Goal: Transaction & Acquisition: Purchase product/service

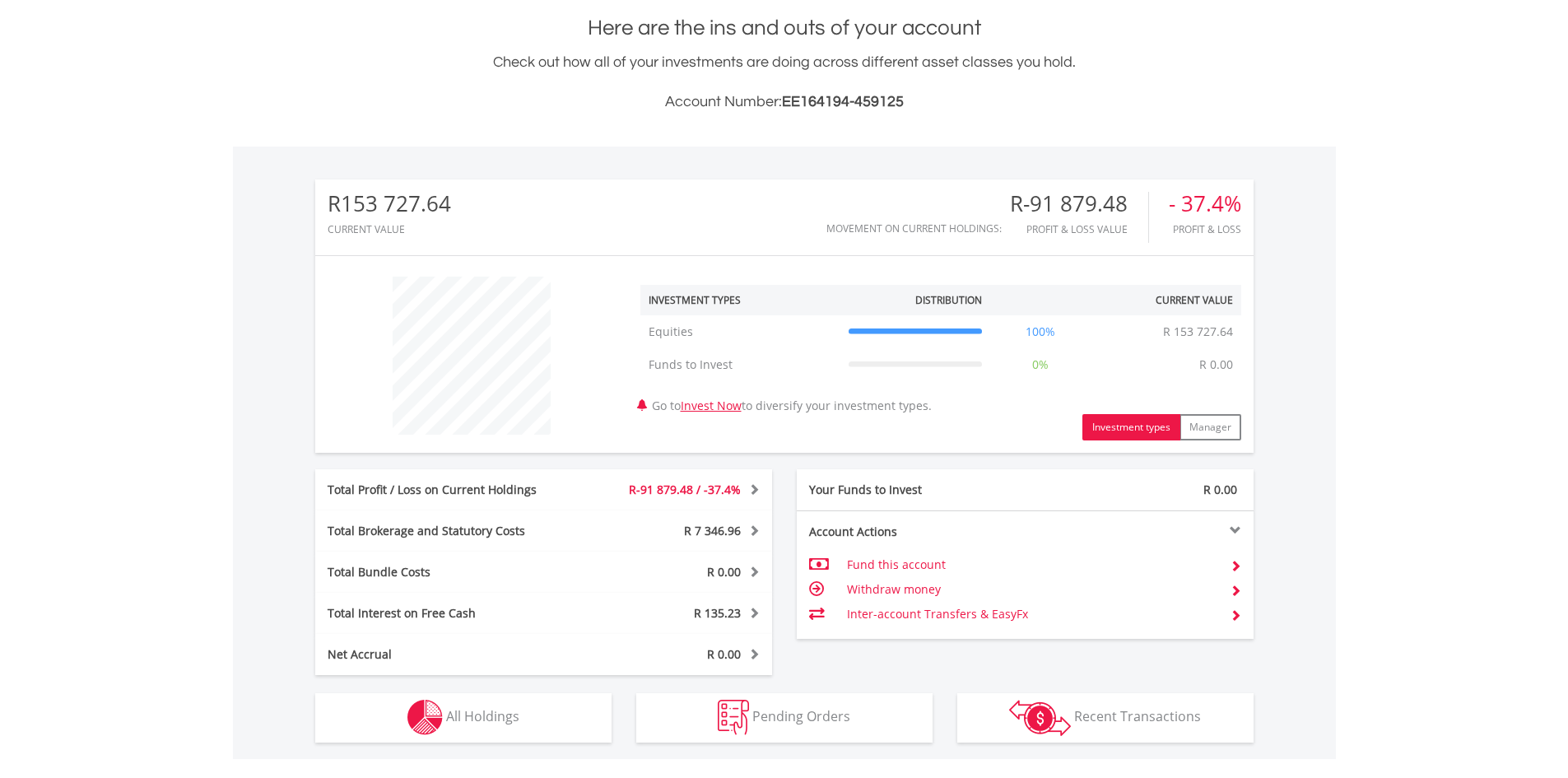
scroll to position [494, 0]
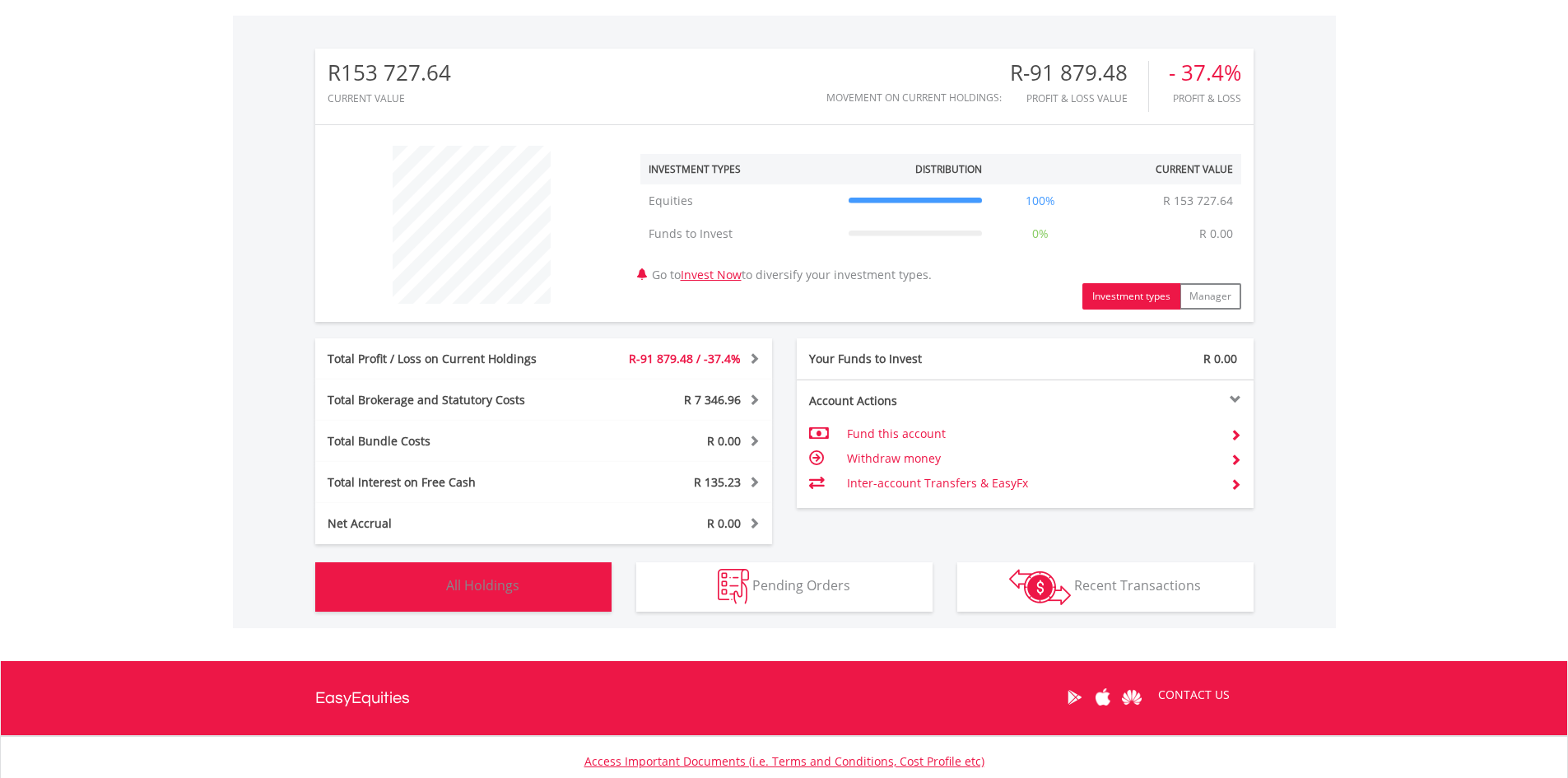
click at [576, 585] on button "Holdings All Holdings" at bounding box center [463, 587] width 296 height 49
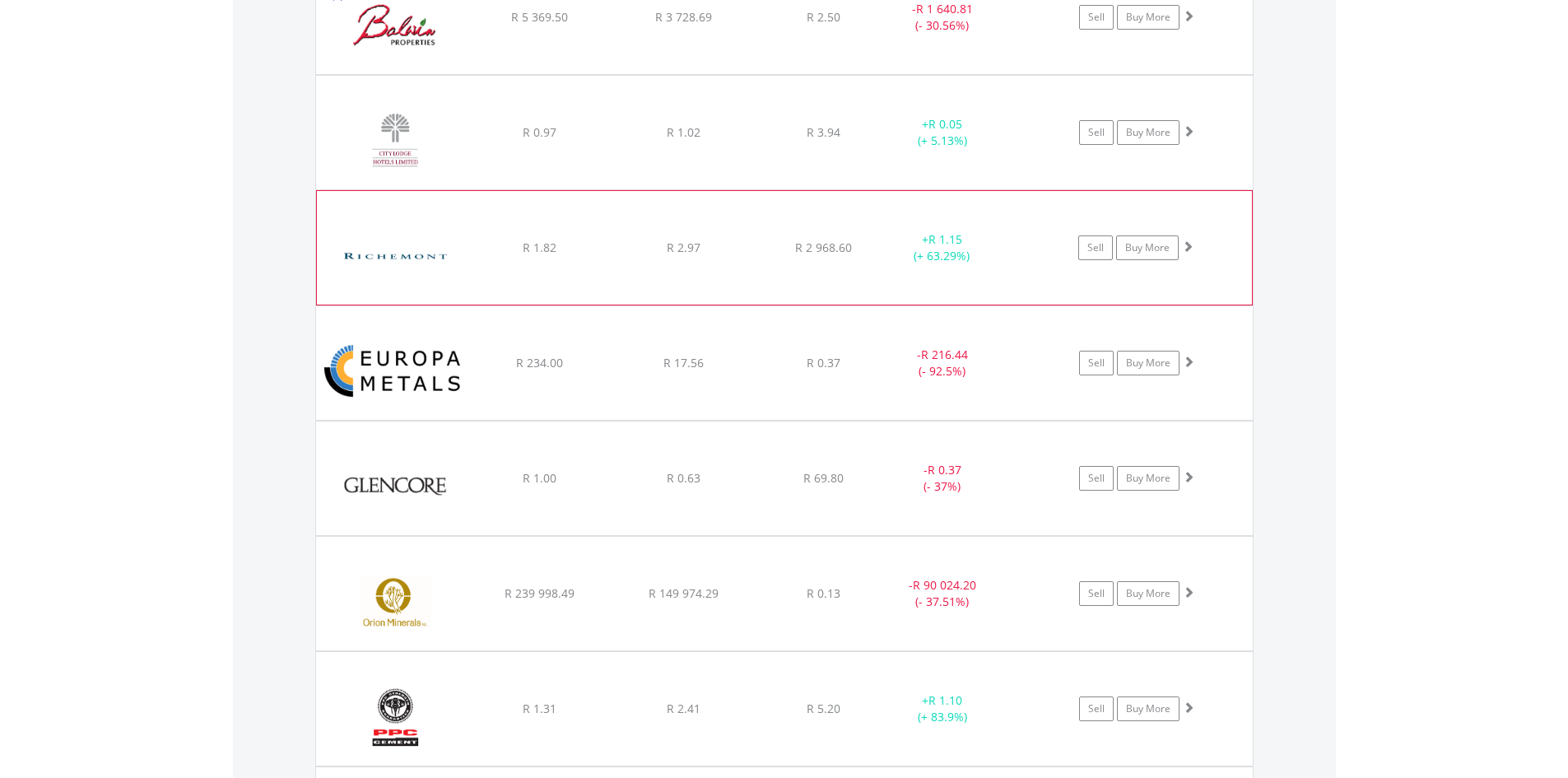
scroll to position [1403, 0]
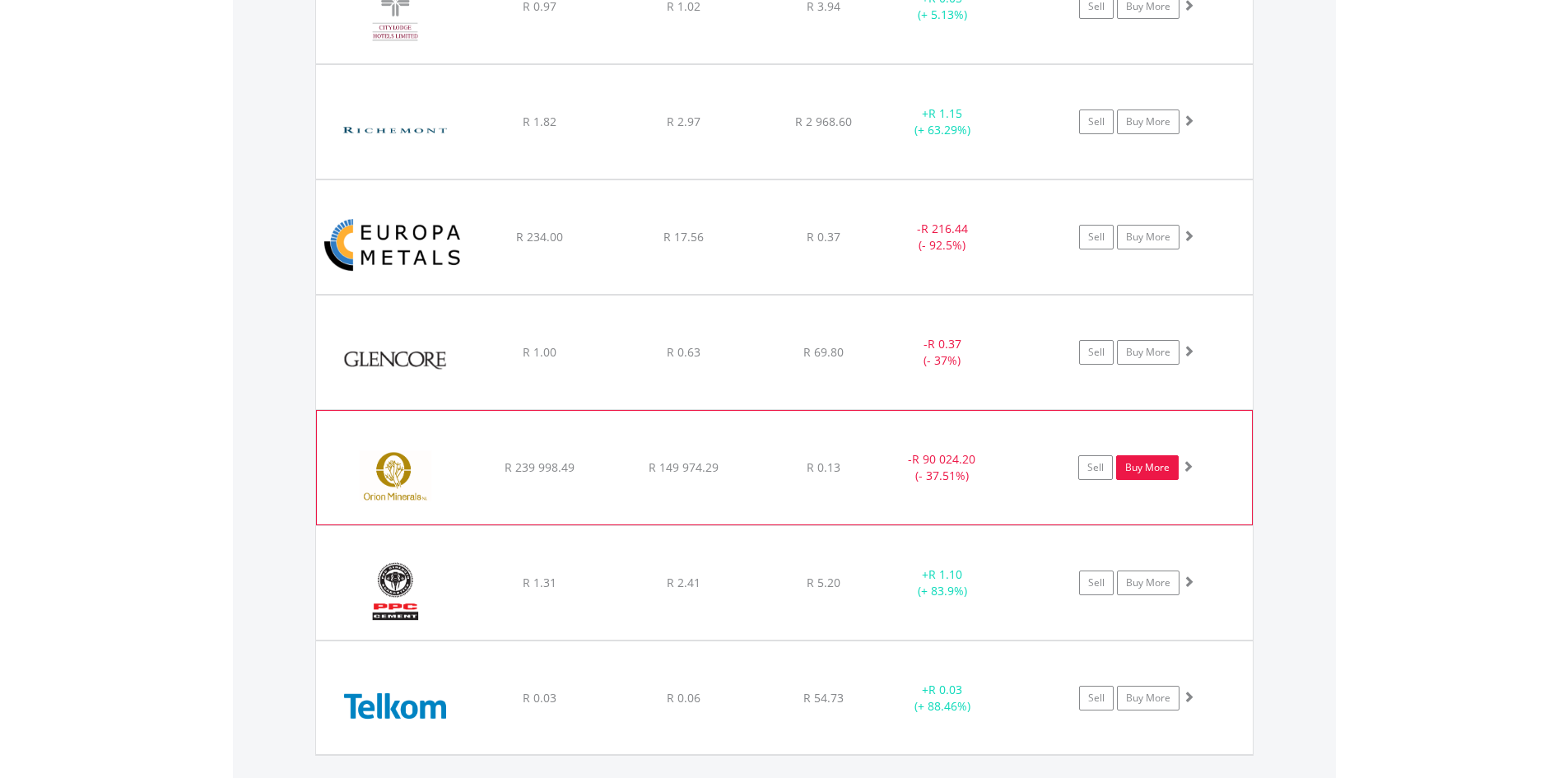
click at [1162, 468] on link "Buy More" at bounding box center [1148, 467] width 63 height 25
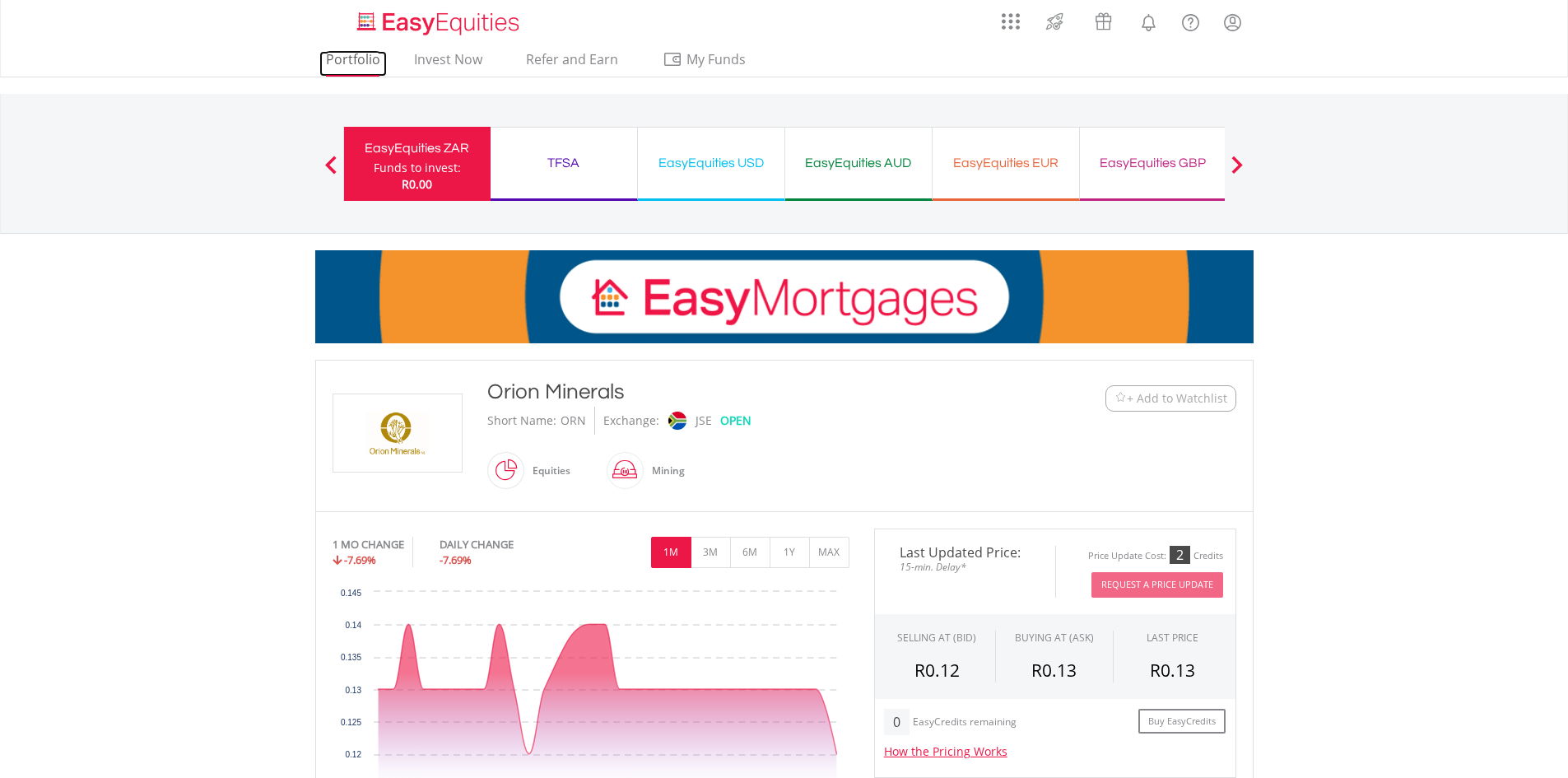
click at [359, 57] on link "Portfolio" at bounding box center [353, 64] width 68 height 26
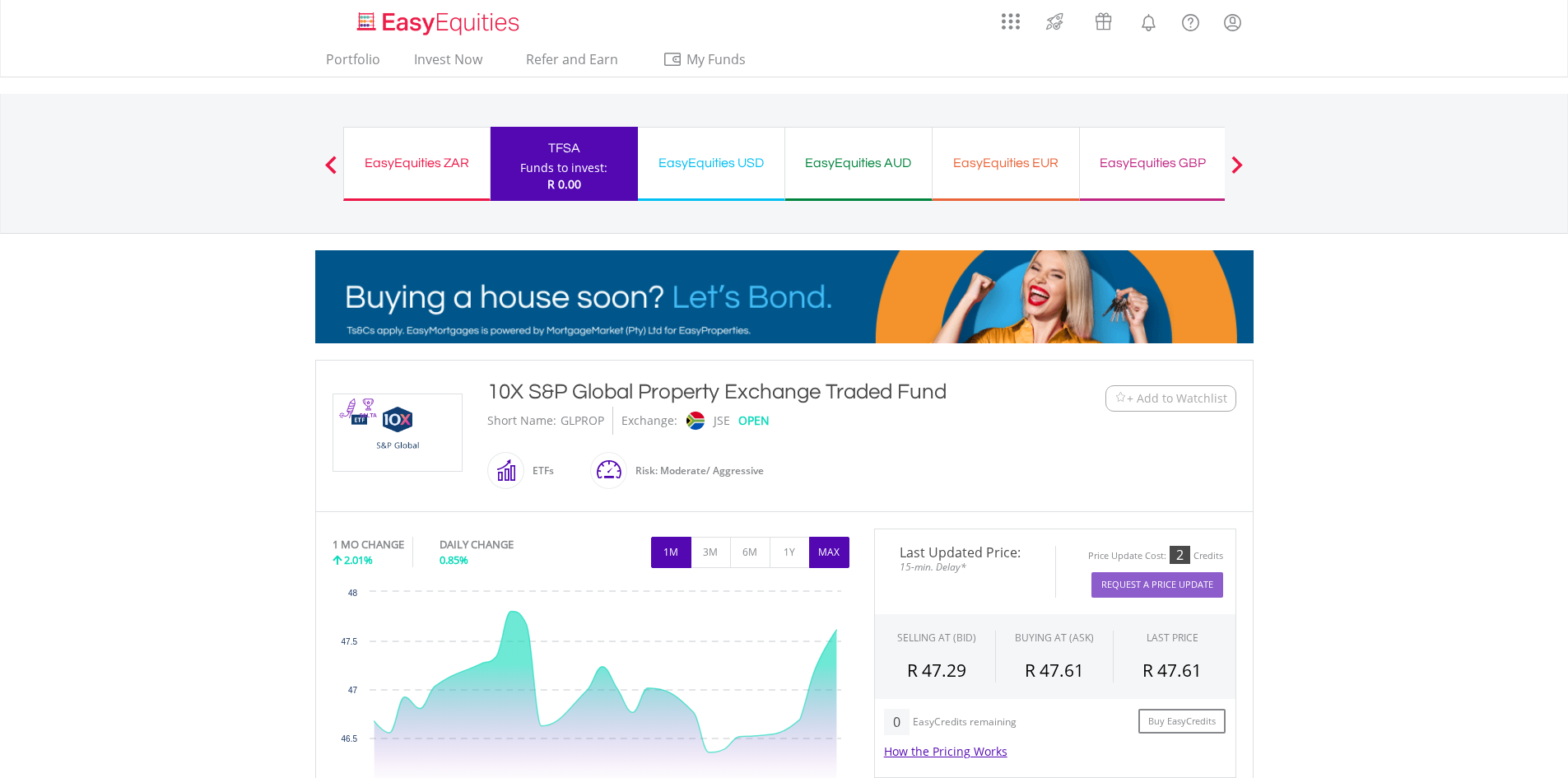
click at [827, 556] on button "MAX" at bounding box center [829, 553] width 40 height 31
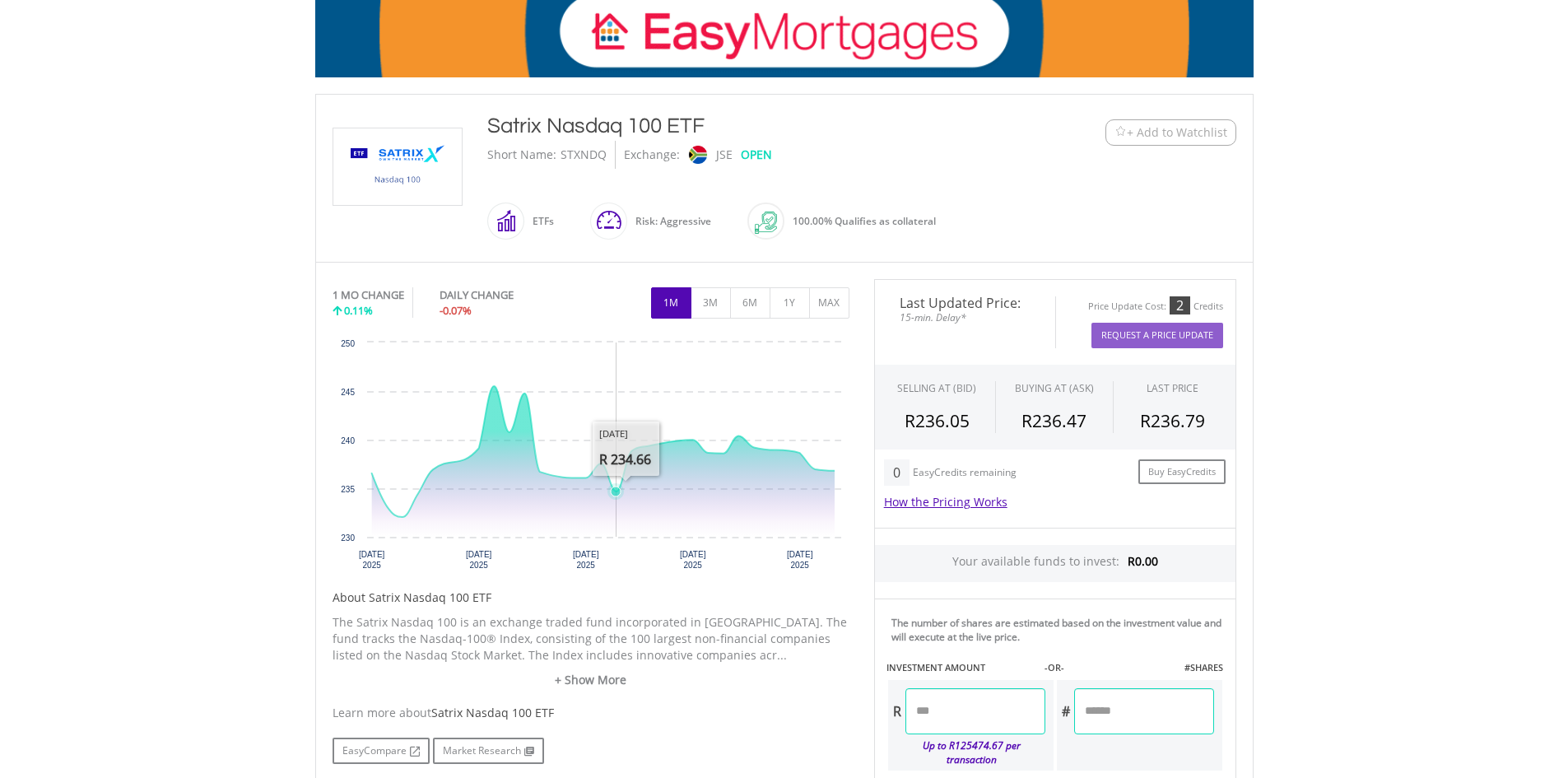
scroll to position [412, 0]
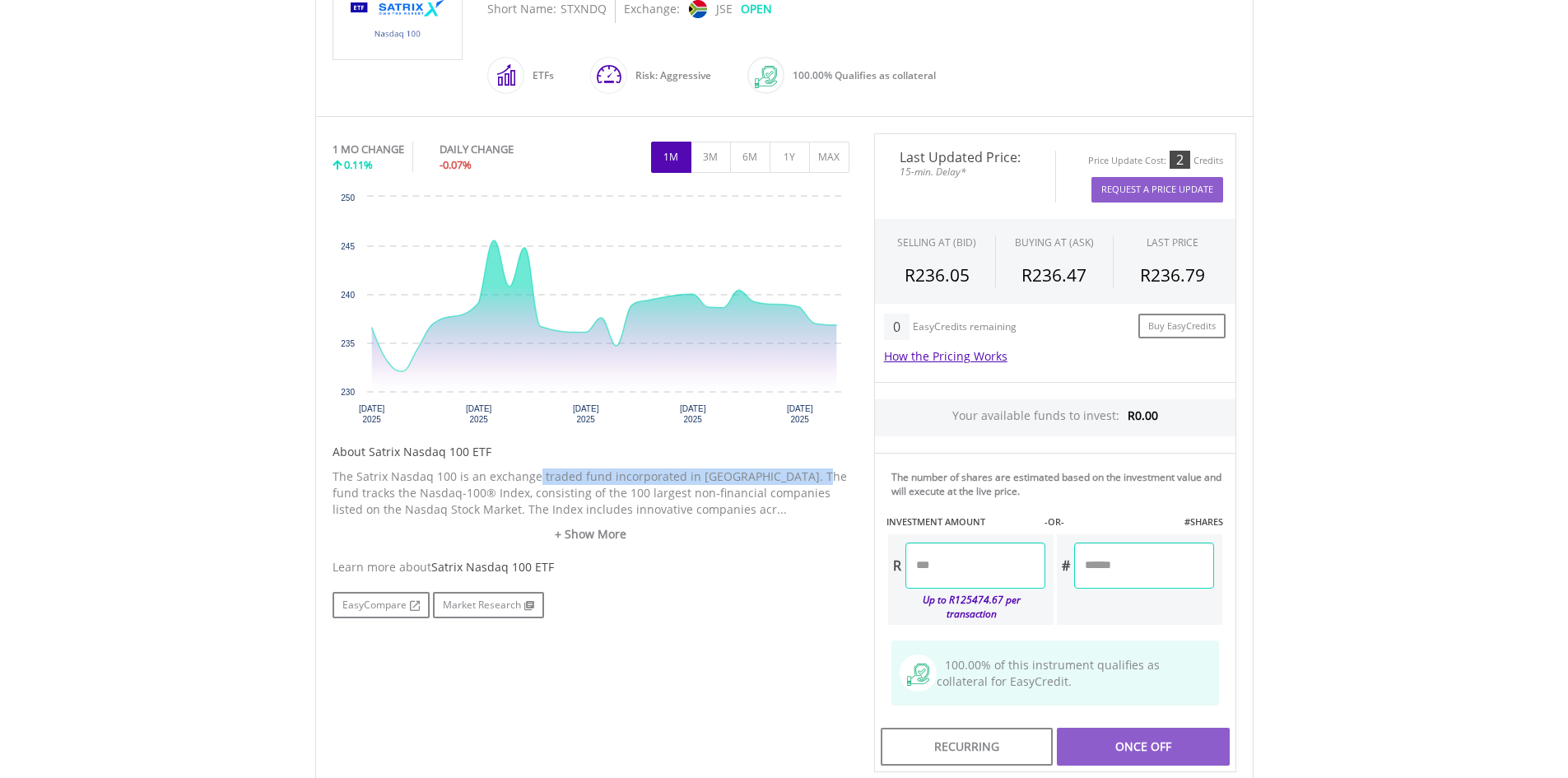
drag, startPoint x: 534, startPoint y: 476, endPoint x: 793, endPoint y: 474, distance: 259.0
click at [793, 474] on p "The Satrix Nasdaq 100 is an exchange traded fund incorporated in South Africa. …" at bounding box center [591, 494] width 517 height 49
click at [571, 534] on link "+ Show More" at bounding box center [591, 534] width 517 height 17
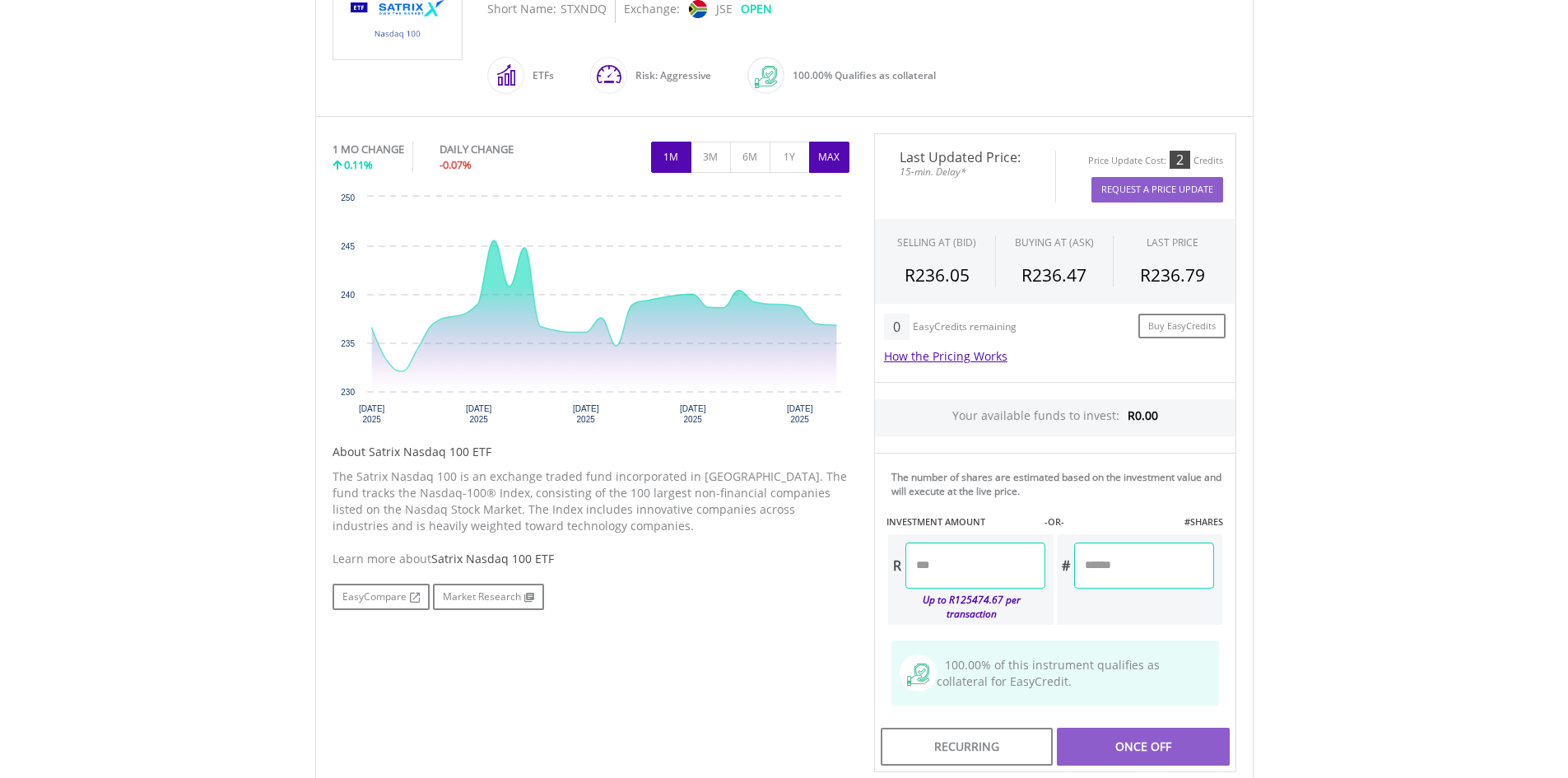
click at [837, 158] on button "MAX" at bounding box center [829, 157] width 40 height 31
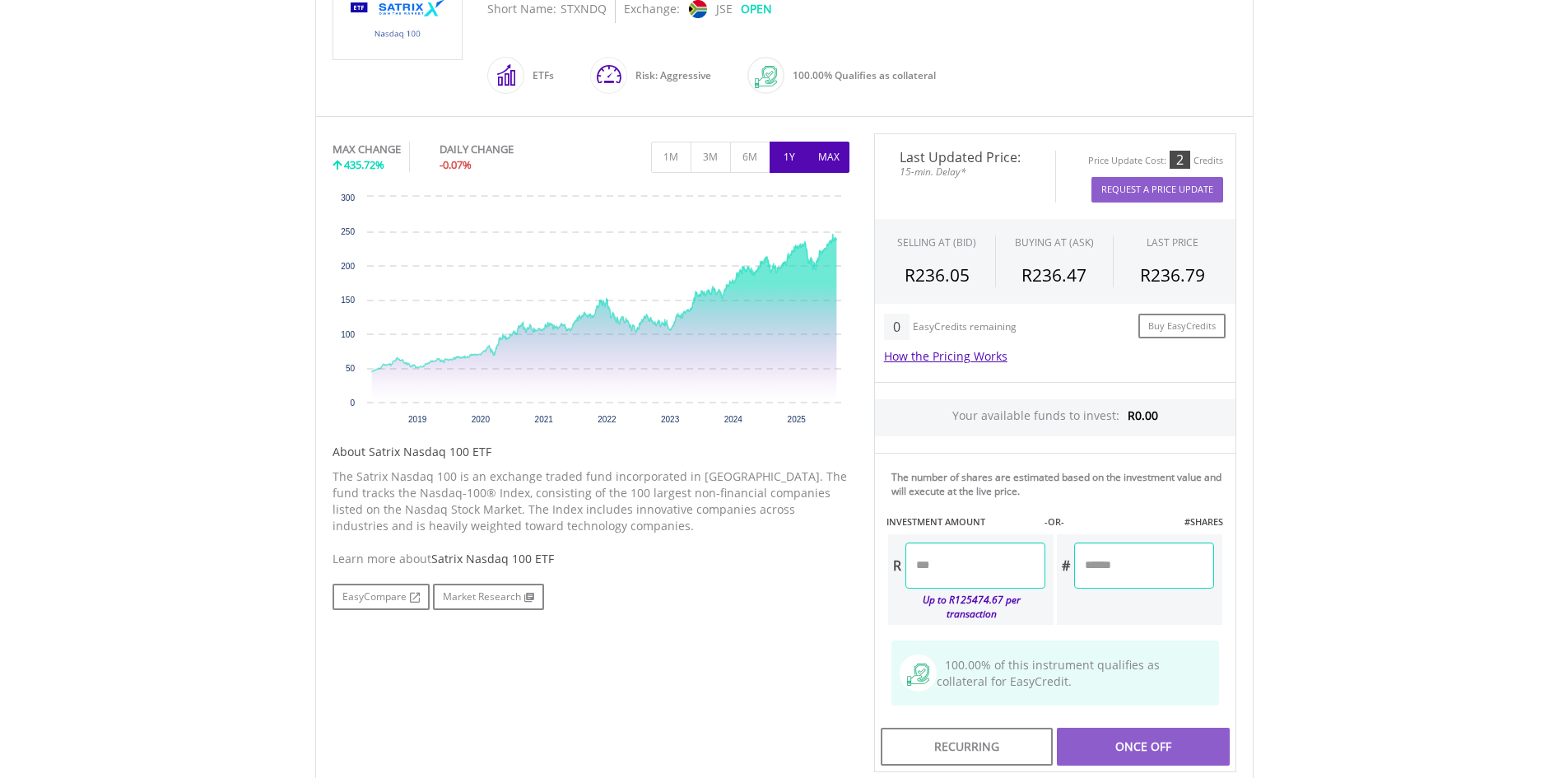
click at [791, 153] on button "1Y" at bounding box center [789, 157] width 40 height 31
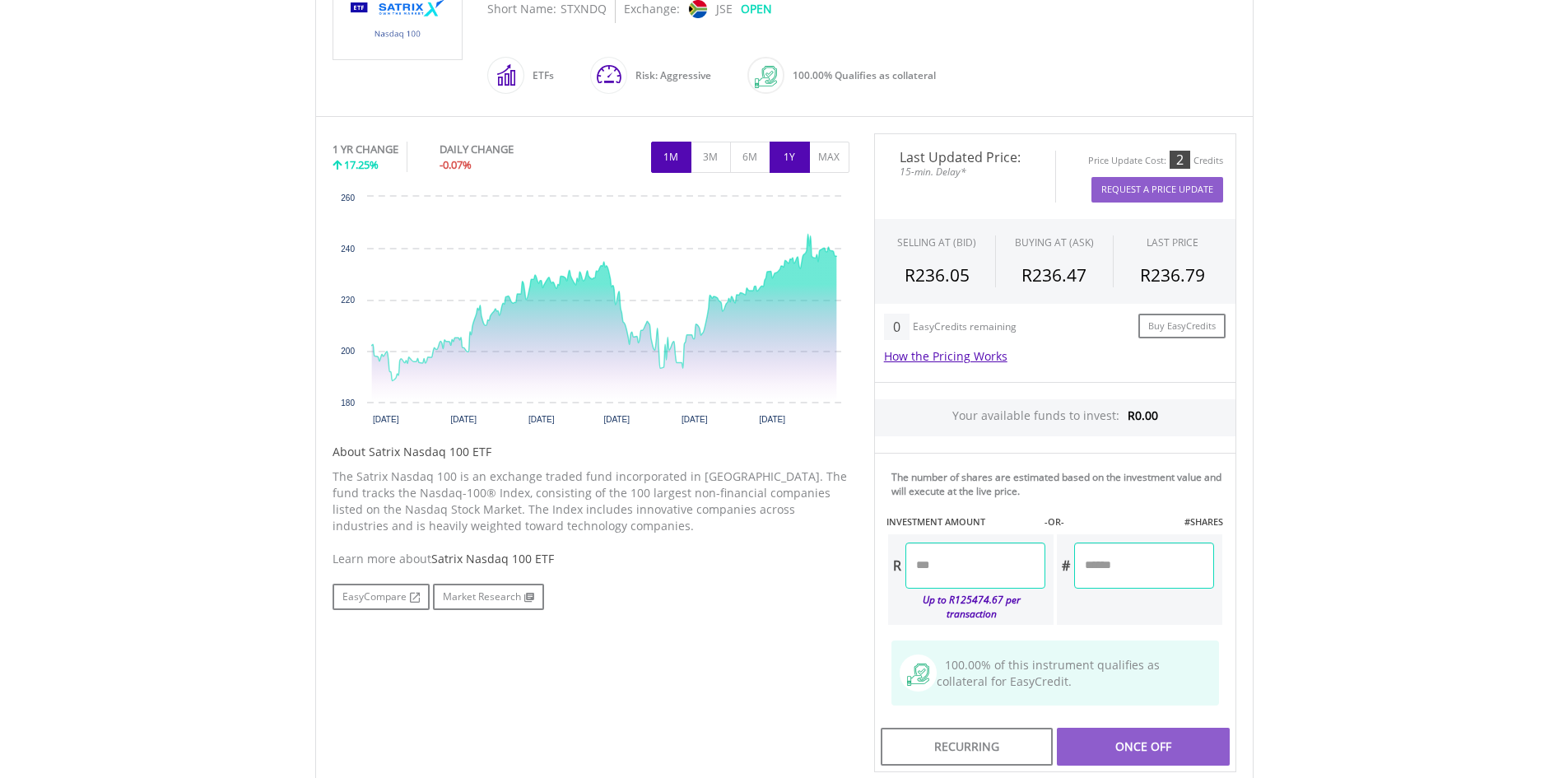
click at [678, 159] on button "1M" at bounding box center [670, 157] width 40 height 31
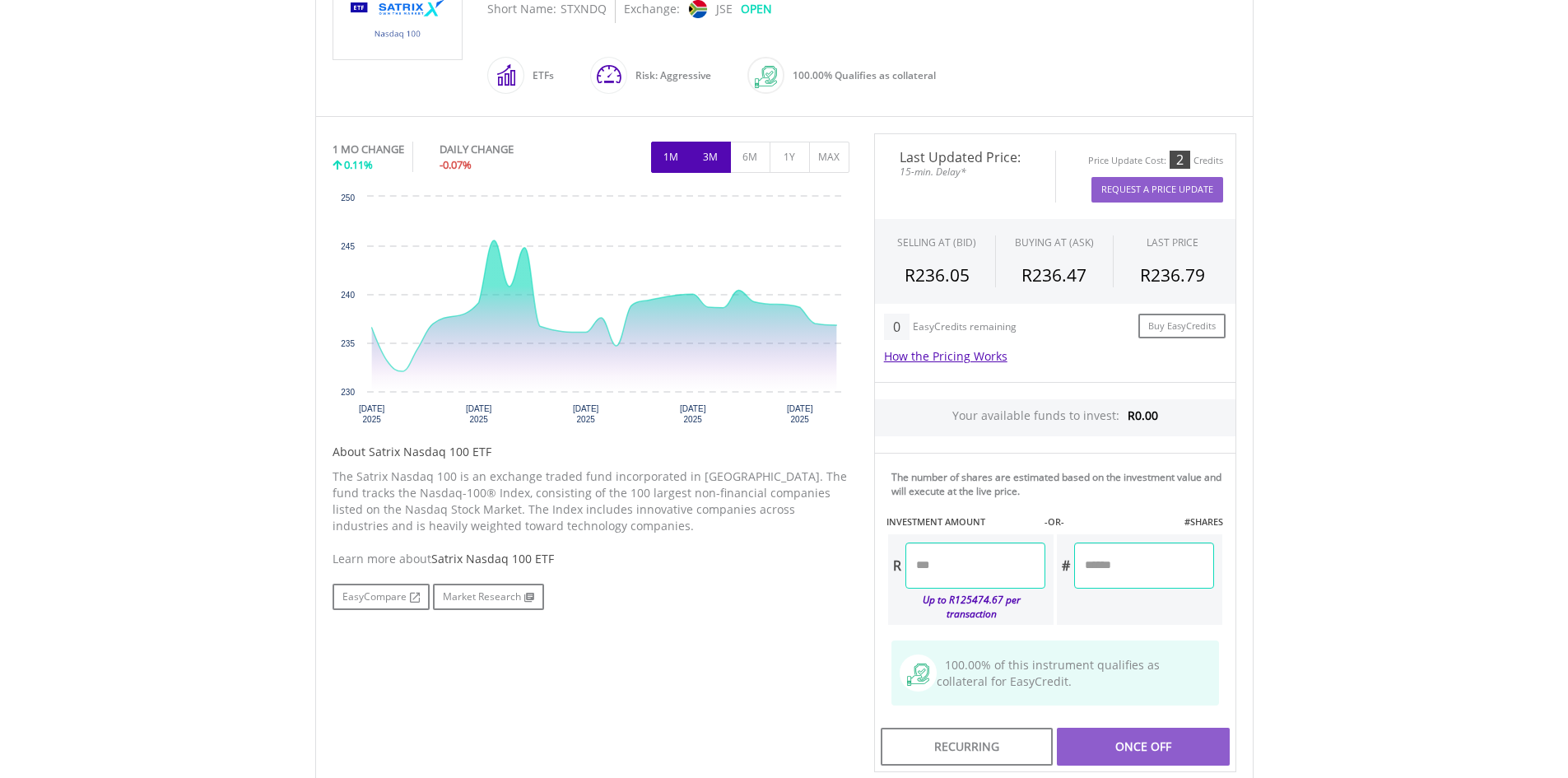
click at [703, 165] on button "3M" at bounding box center [711, 157] width 40 height 31
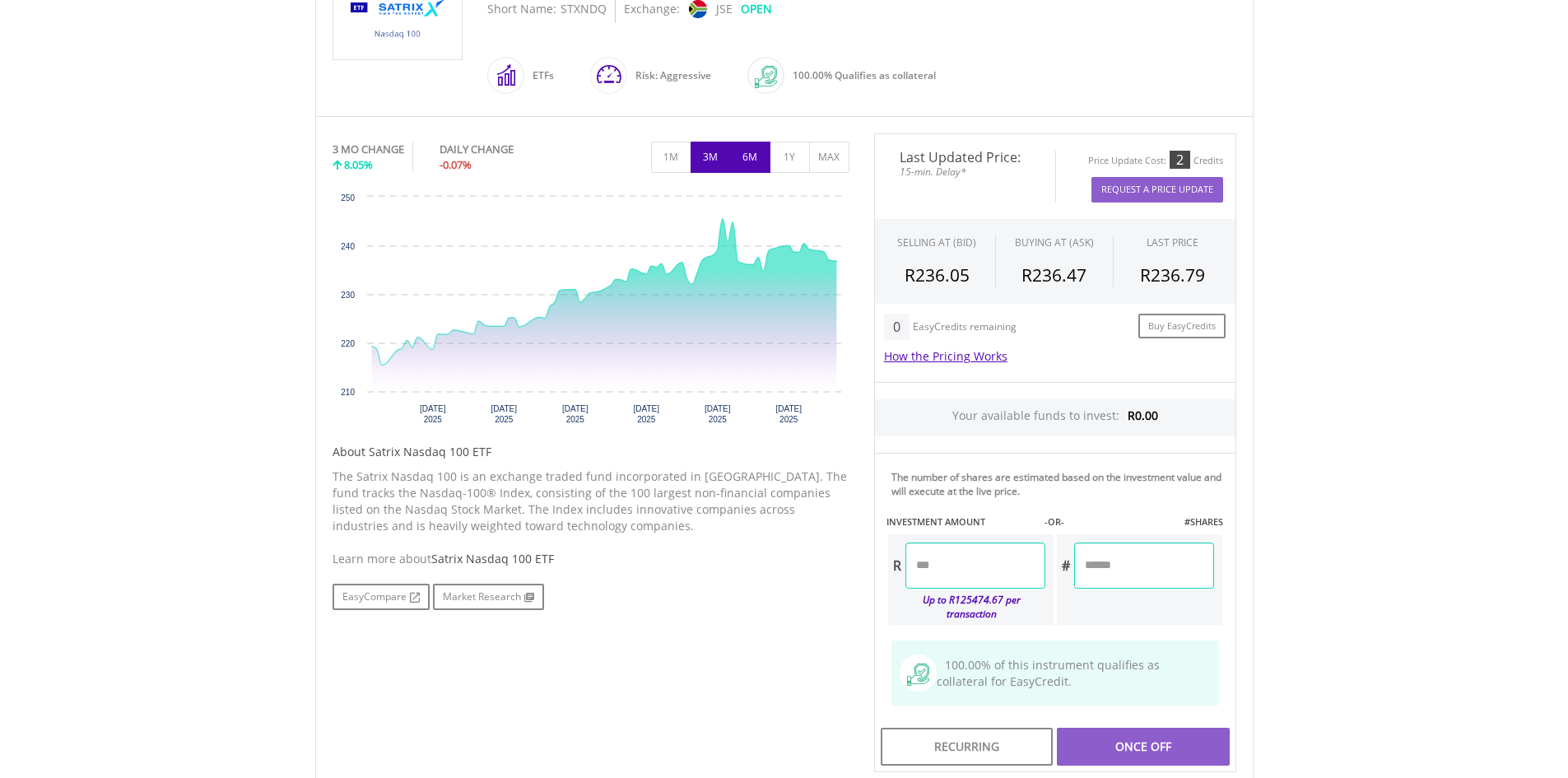
click at [749, 158] on button "6M" at bounding box center [750, 157] width 40 height 31
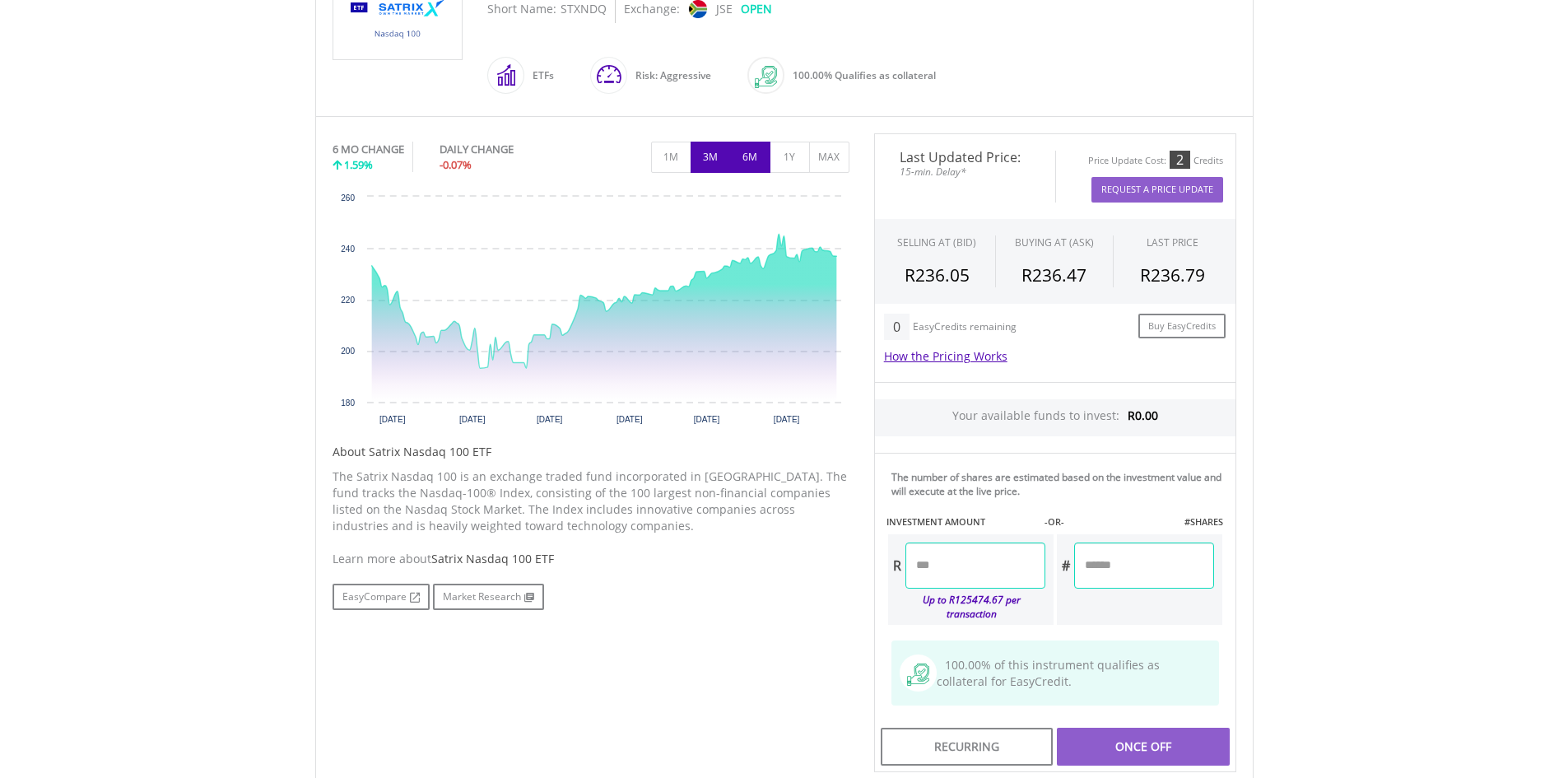
click at [715, 161] on button "3M" at bounding box center [711, 157] width 40 height 31
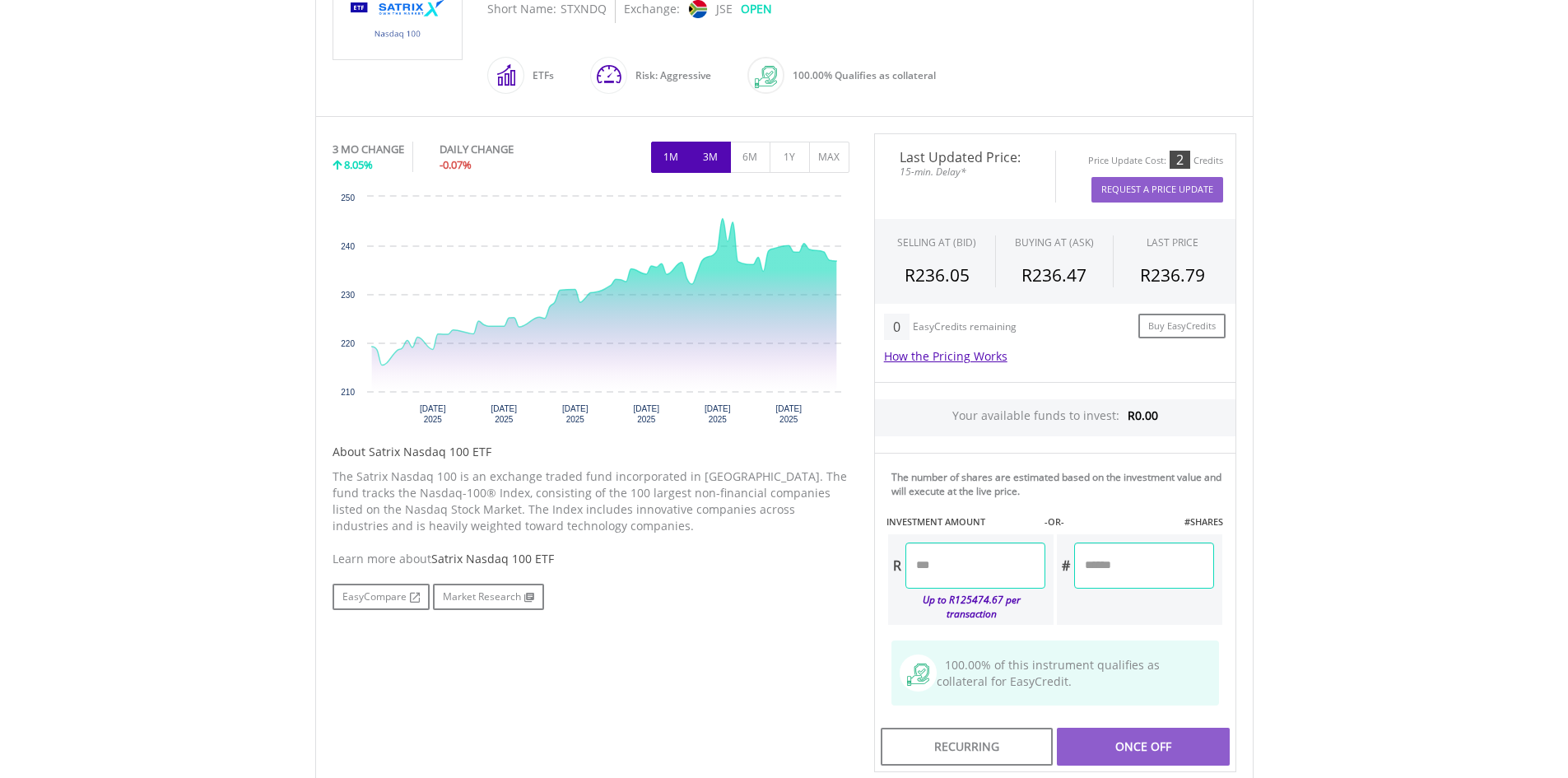
click at [669, 159] on button "1M" at bounding box center [670, 157] width 40 height 31
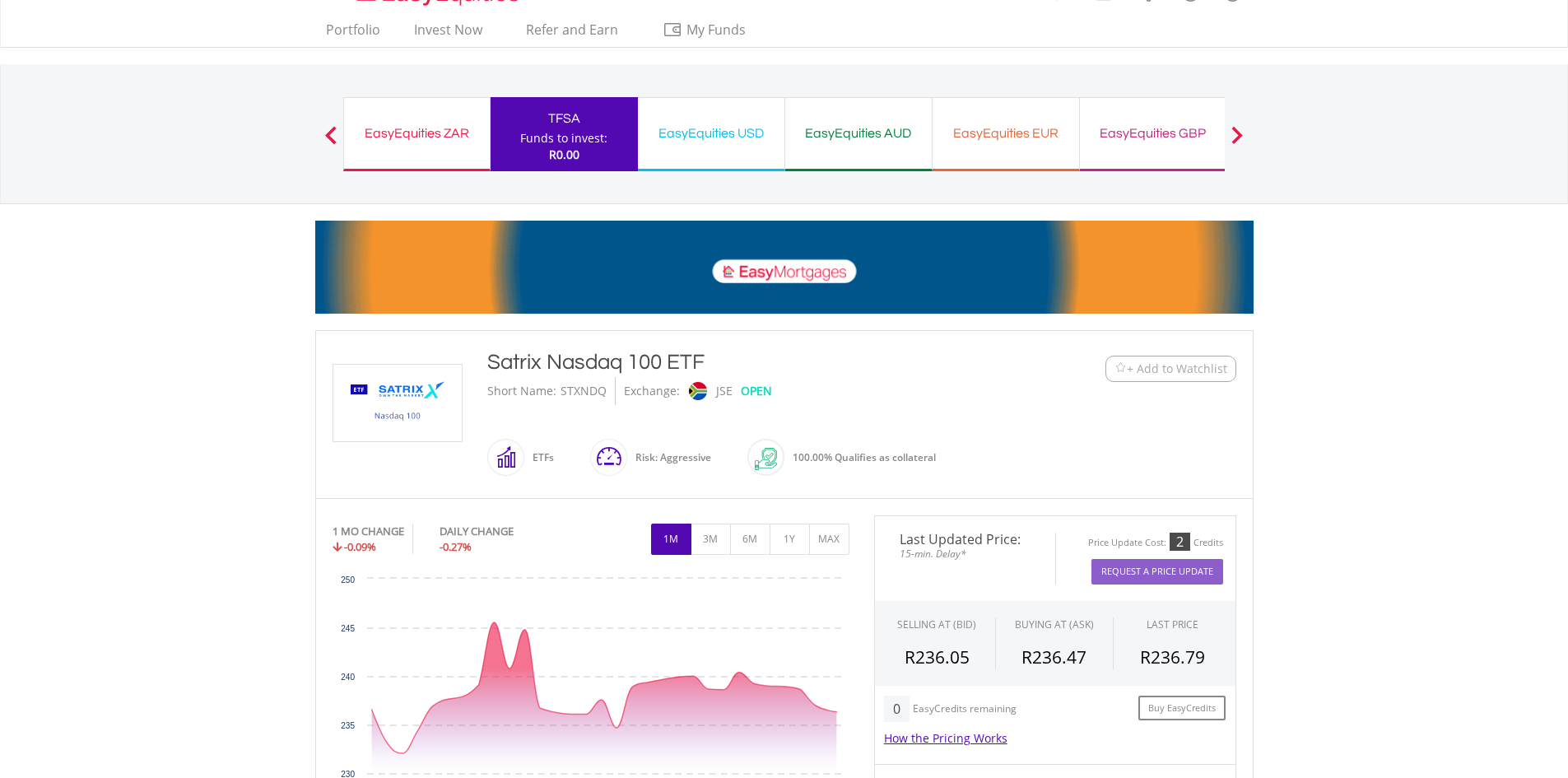
scroll to position [0, 0]
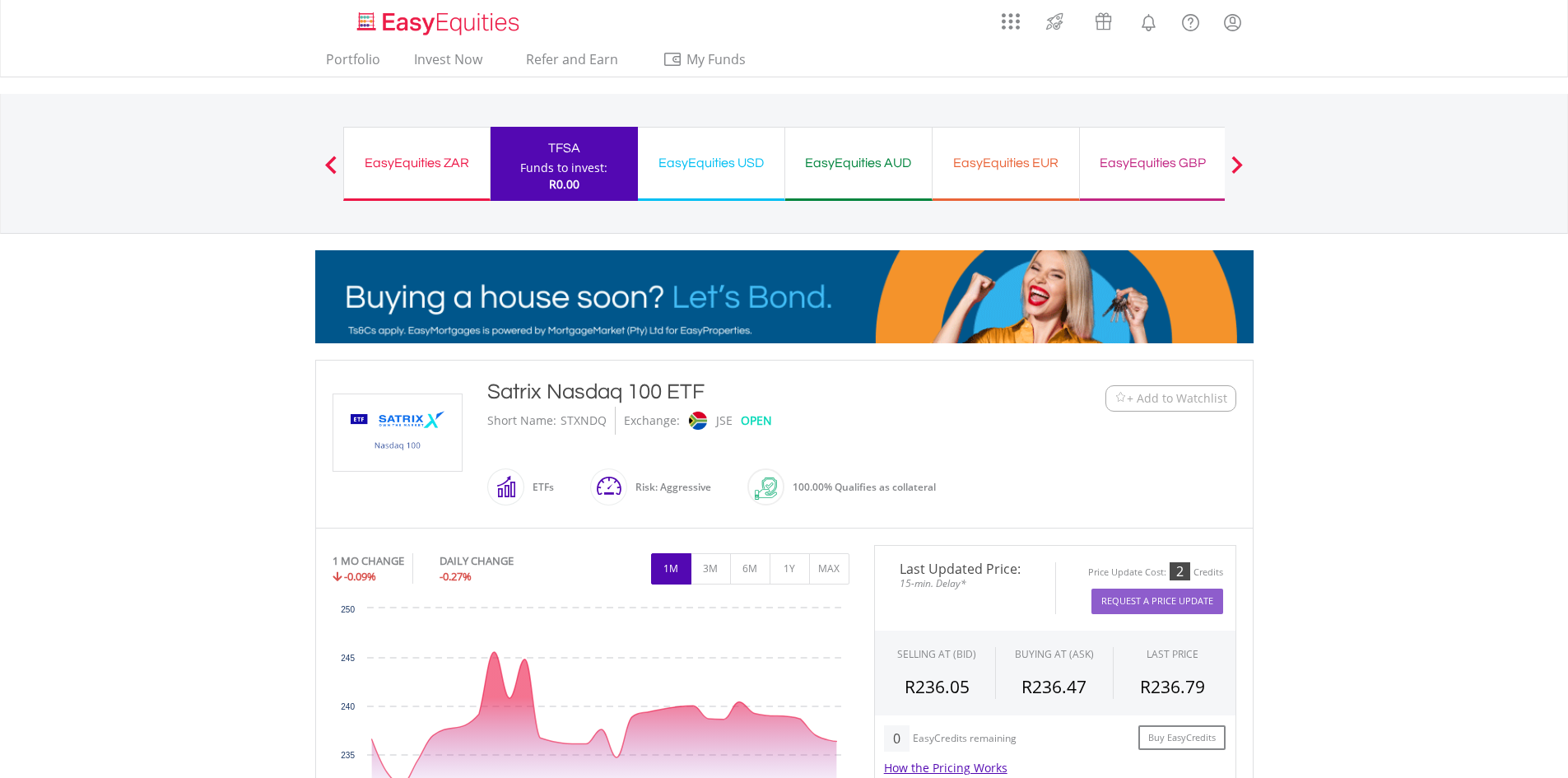
click at [574, 148] on div "TFSA" at bounding box center [564, 148] width 128 height 23
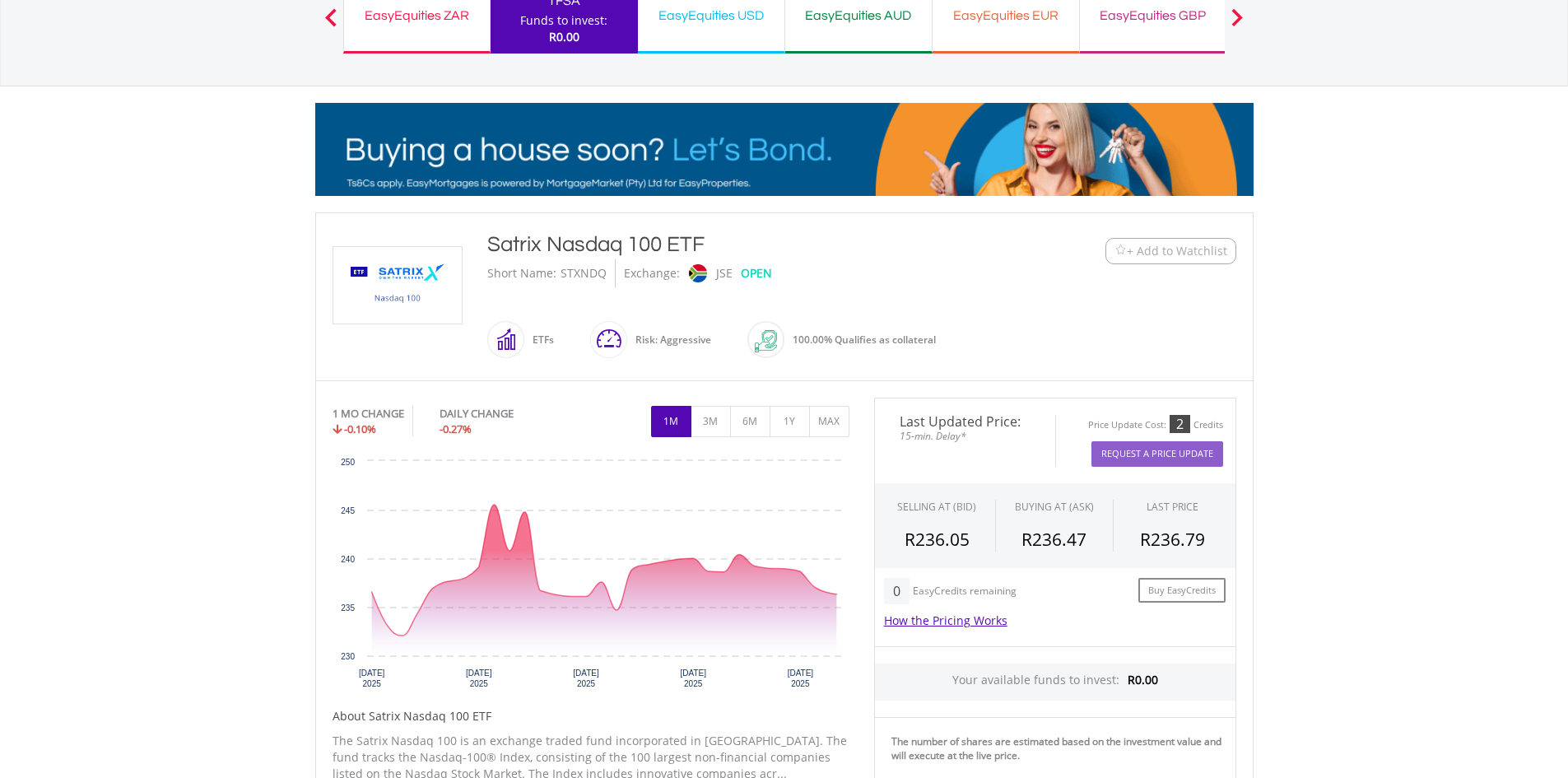
scroll to position [164, 0]
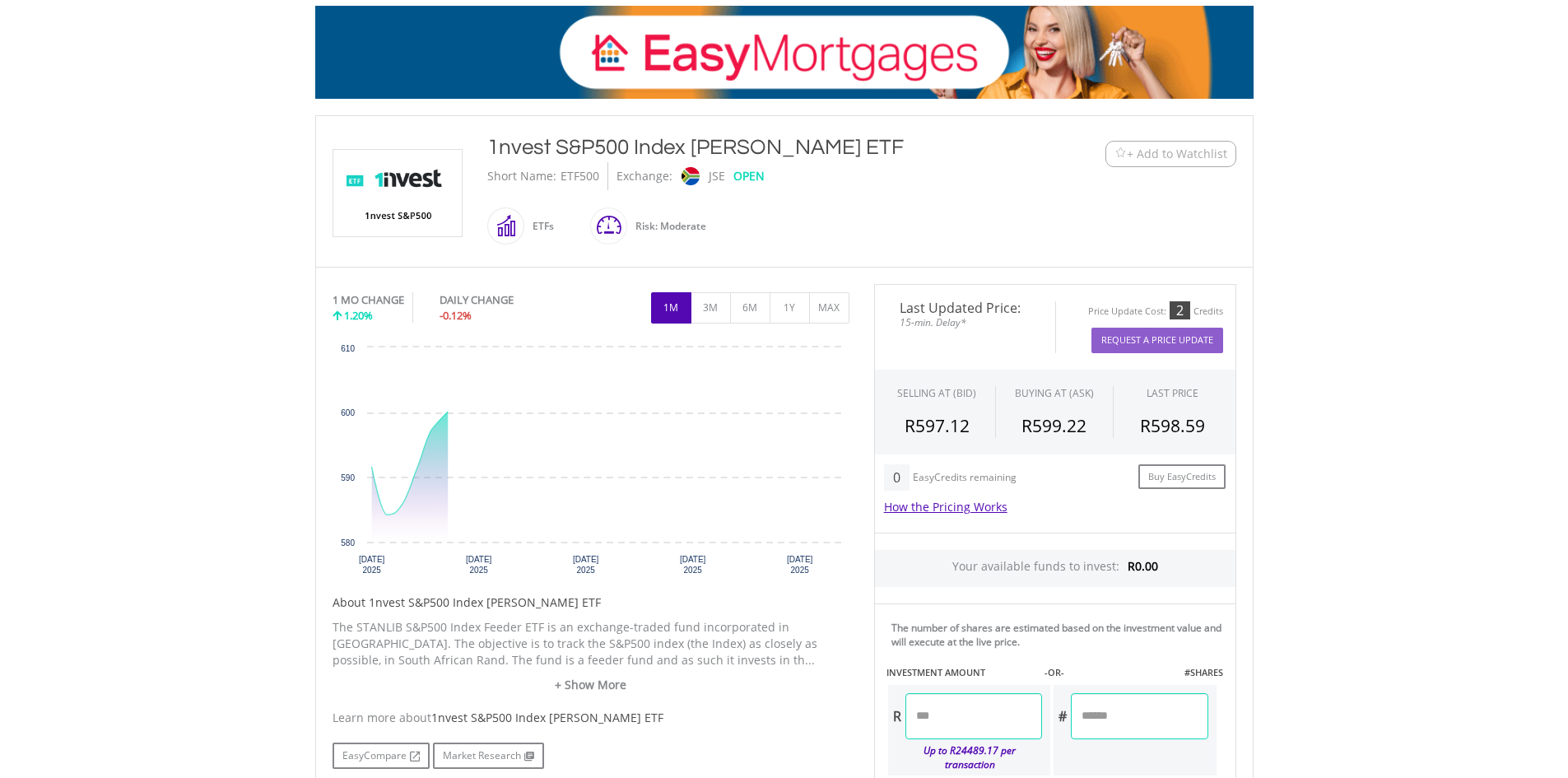
scroll to position [412, 0]
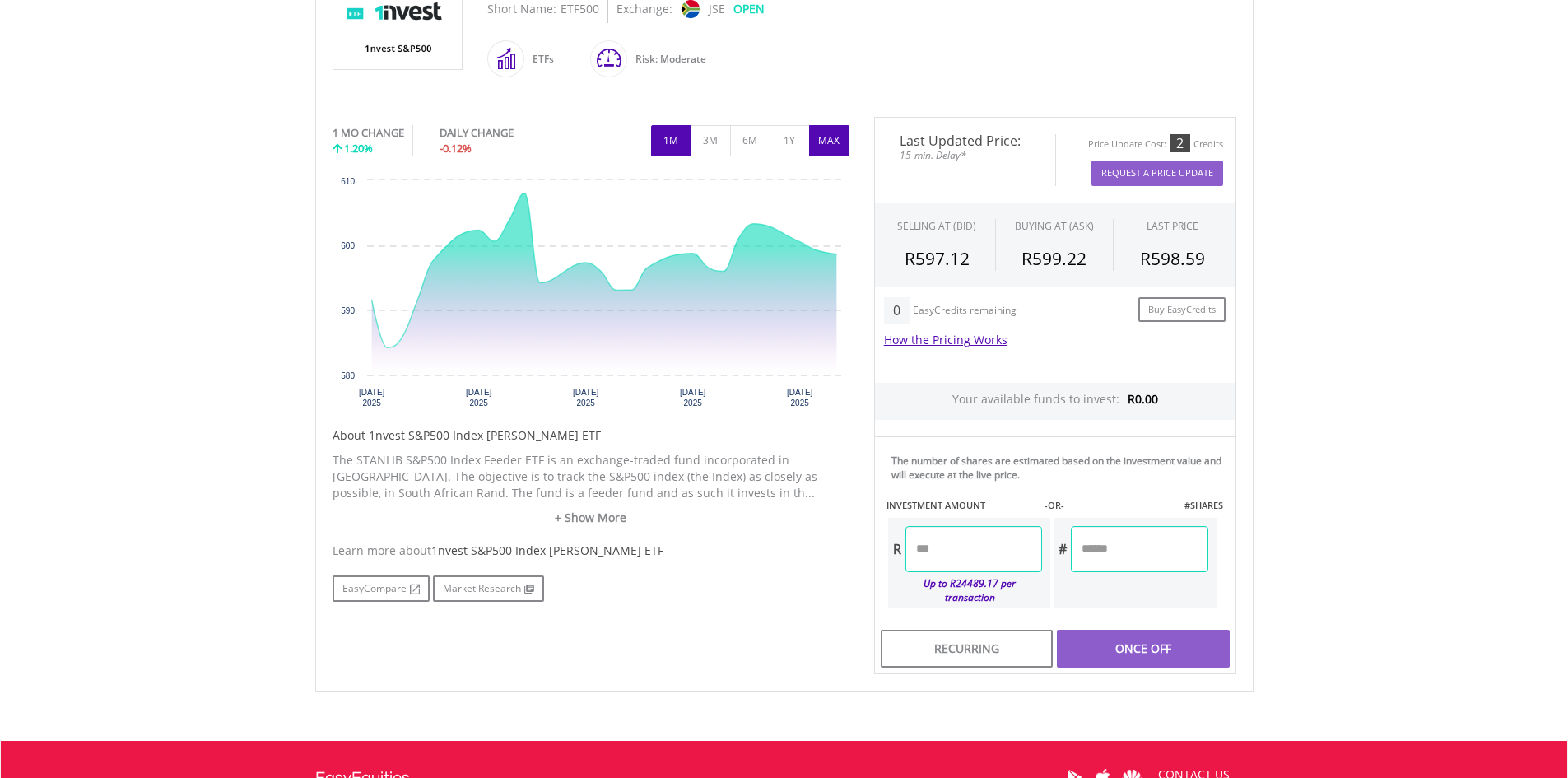
click at [829, 145] on button "MAX" at bounding box center [829, 141] width 40 height 31
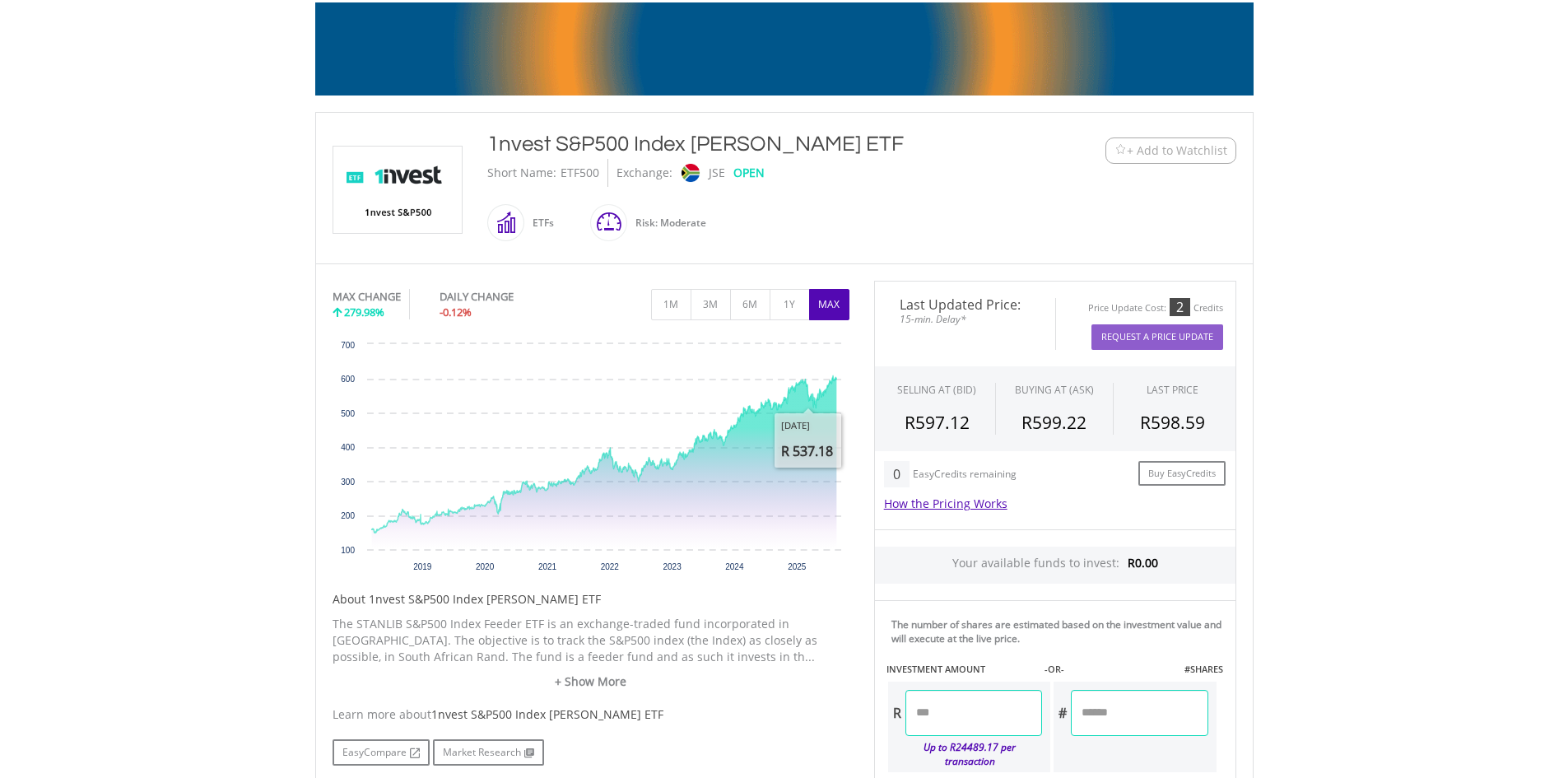
scroll to position [247, 0]
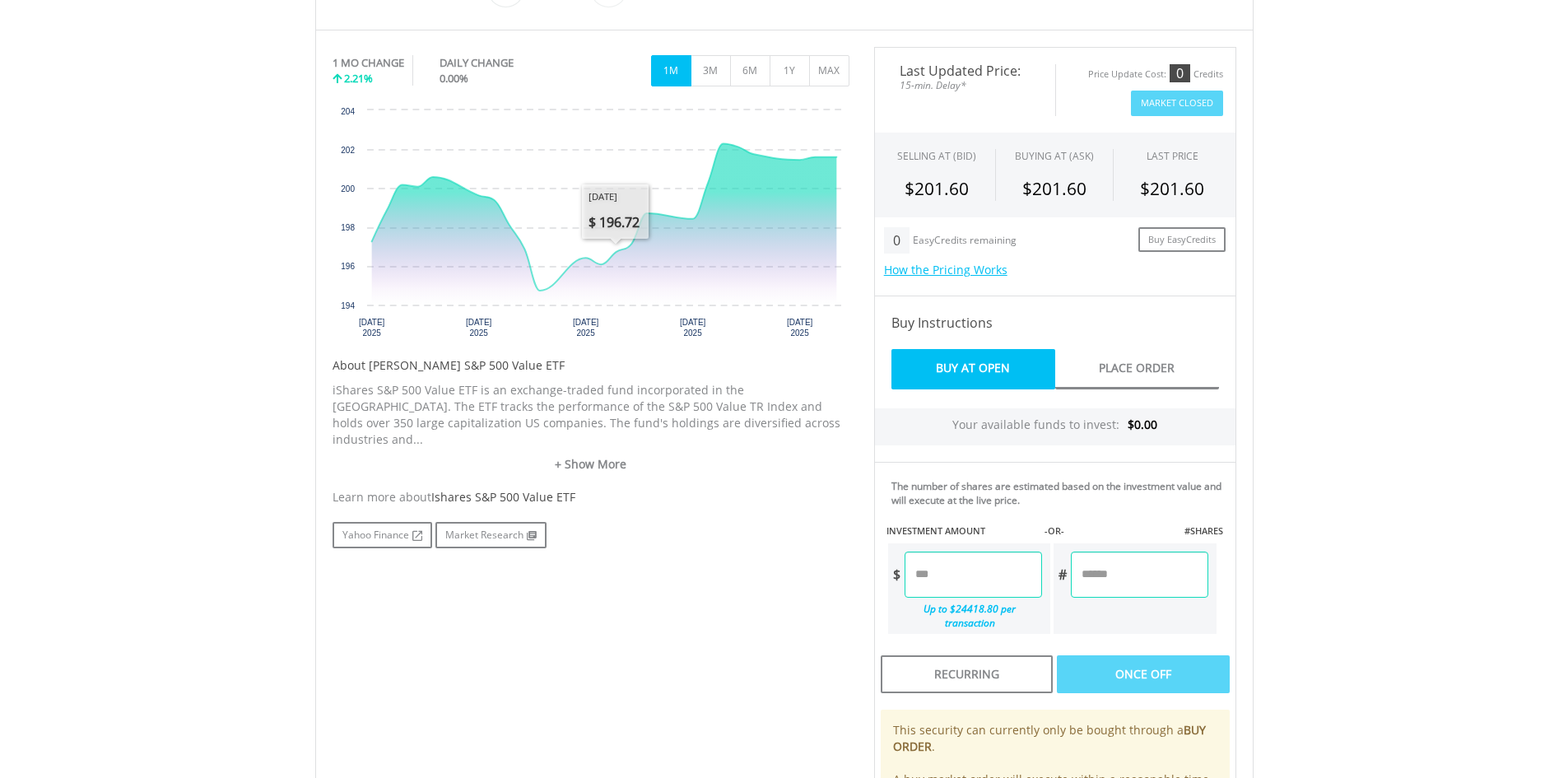
scroll to position [494, 0]
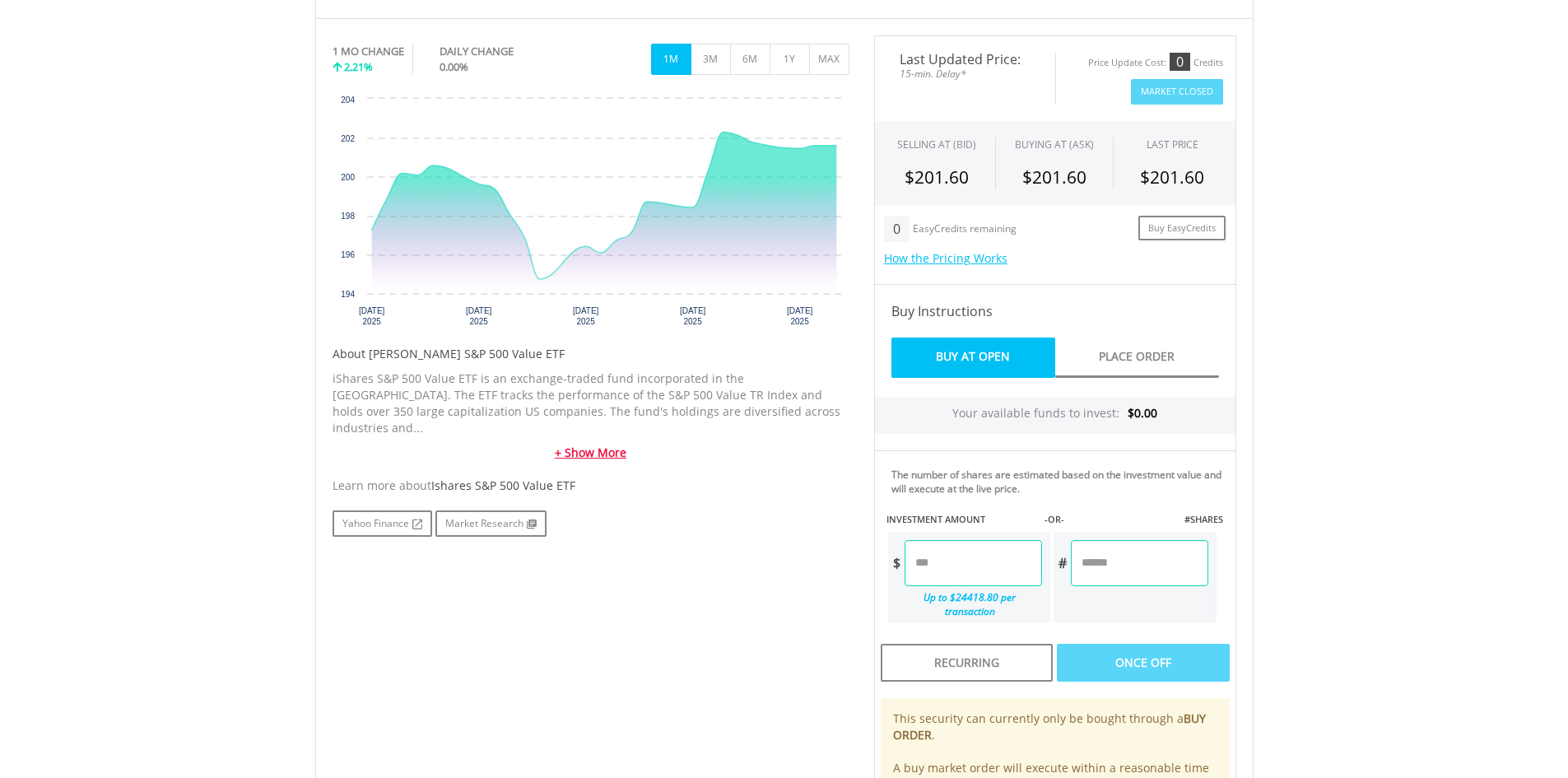
click at [604, 445] on link "+ Show More" at bounding box center [591, 452] width 517 height 17
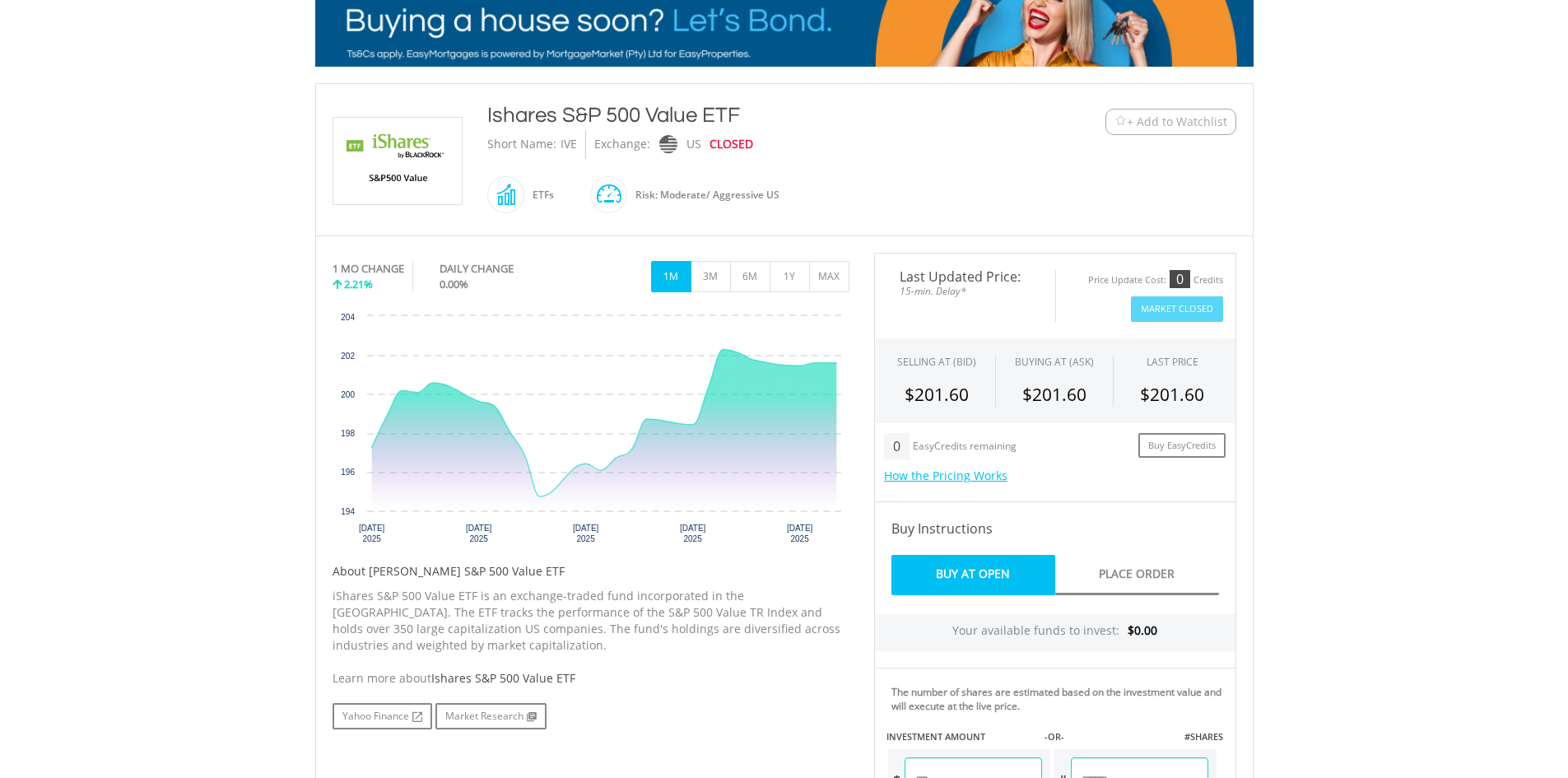
scroll to position [247, 0]
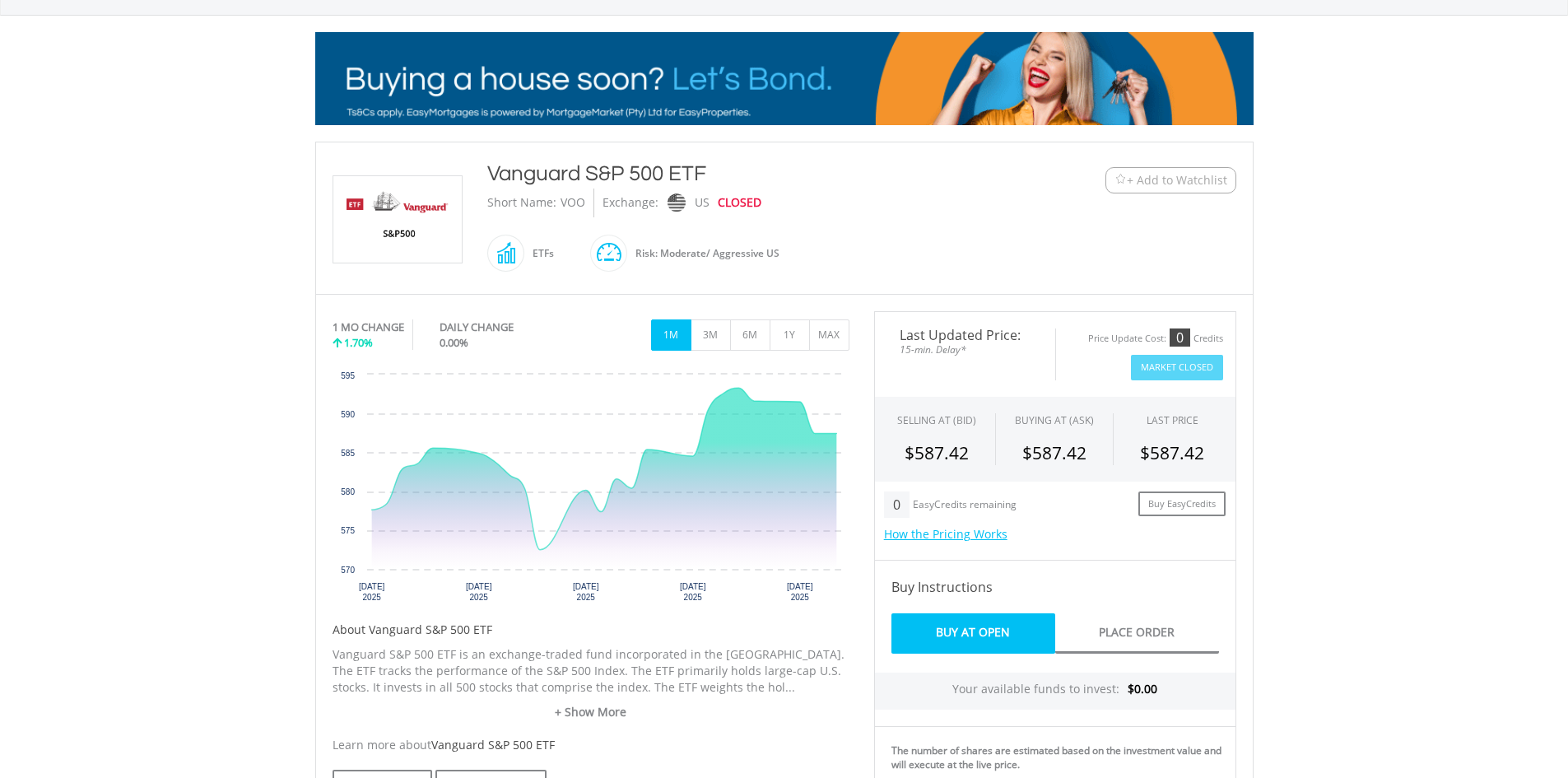
scroll to position [247, 0]
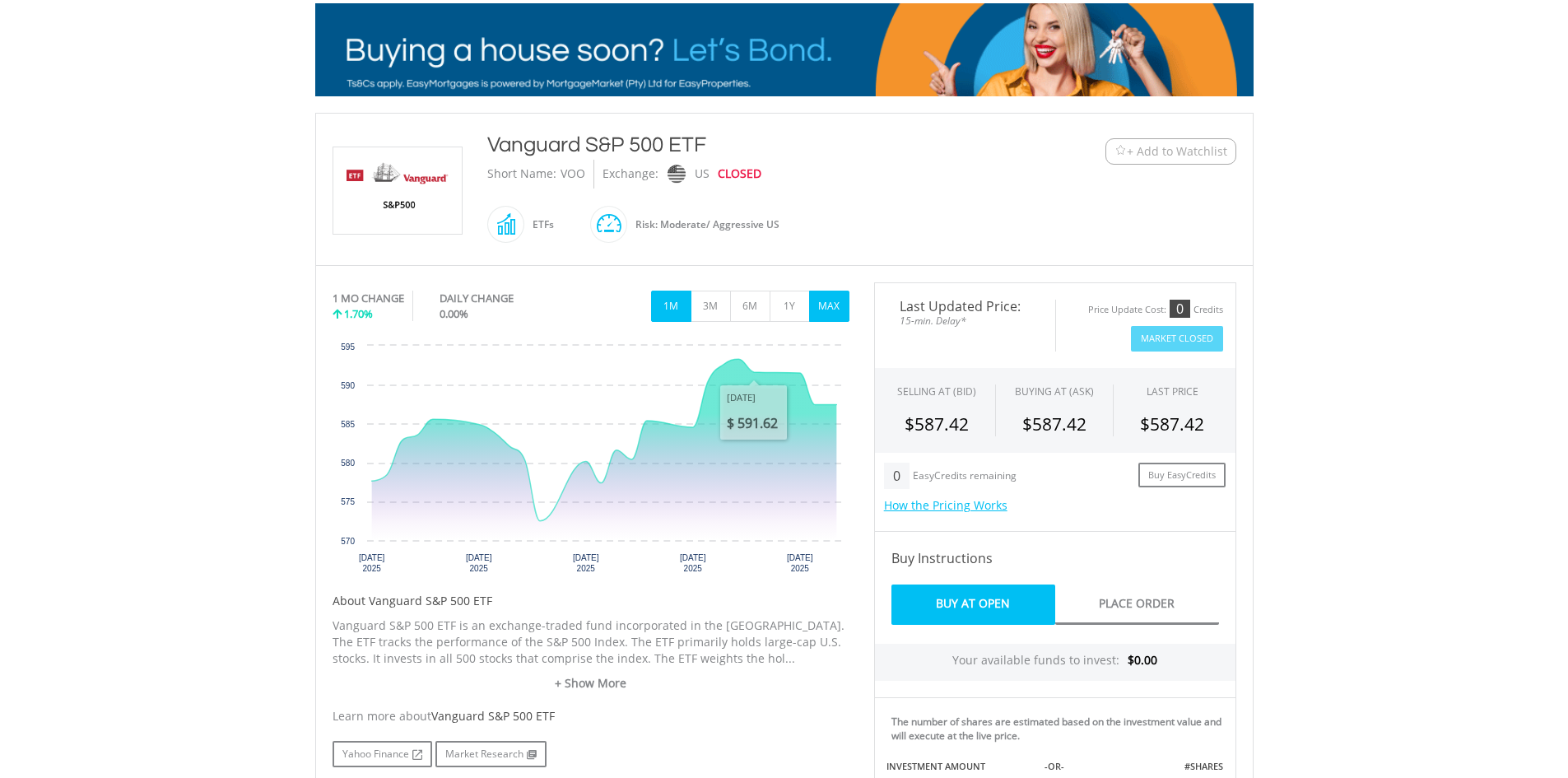
click at [844, 308] on button "MAX" at bounding box center [829, 307] width 40 height 31
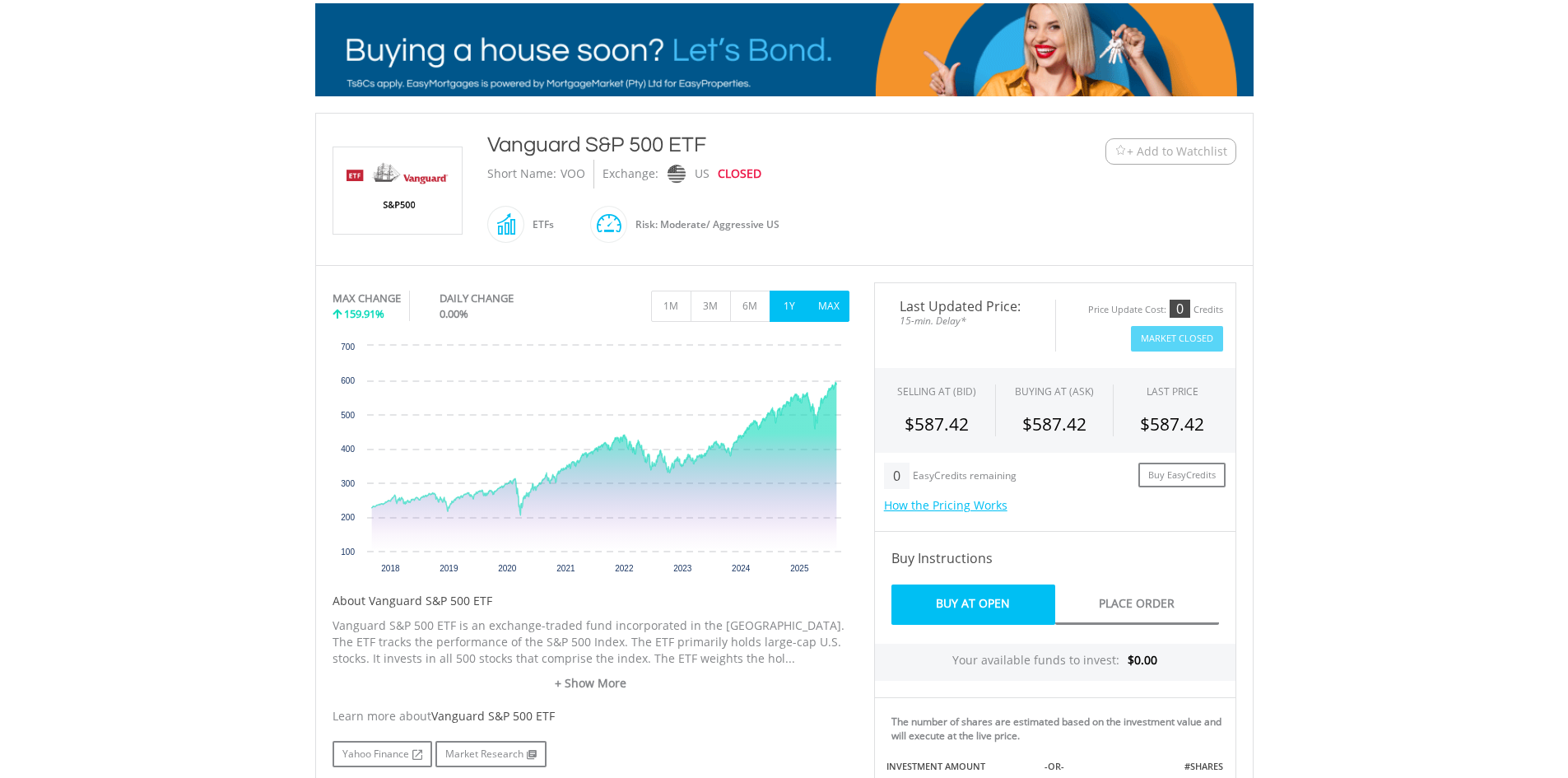
click at [790, 307] on button "1Y" at bounding box center [789, 307] width 40 height 31
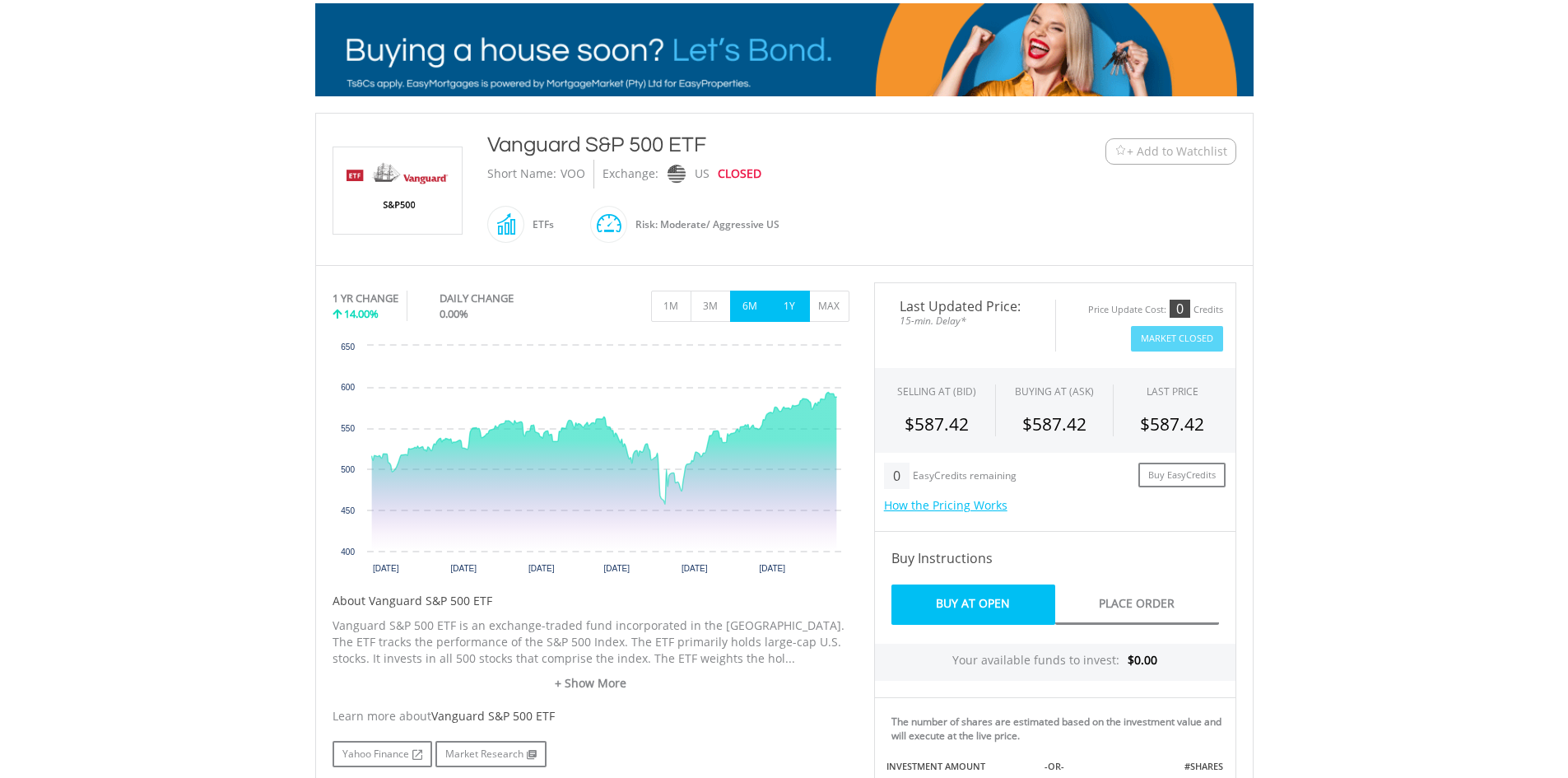
click at [752, 307] on button "6M" at bounding box center [750, 307] width 40 height 31
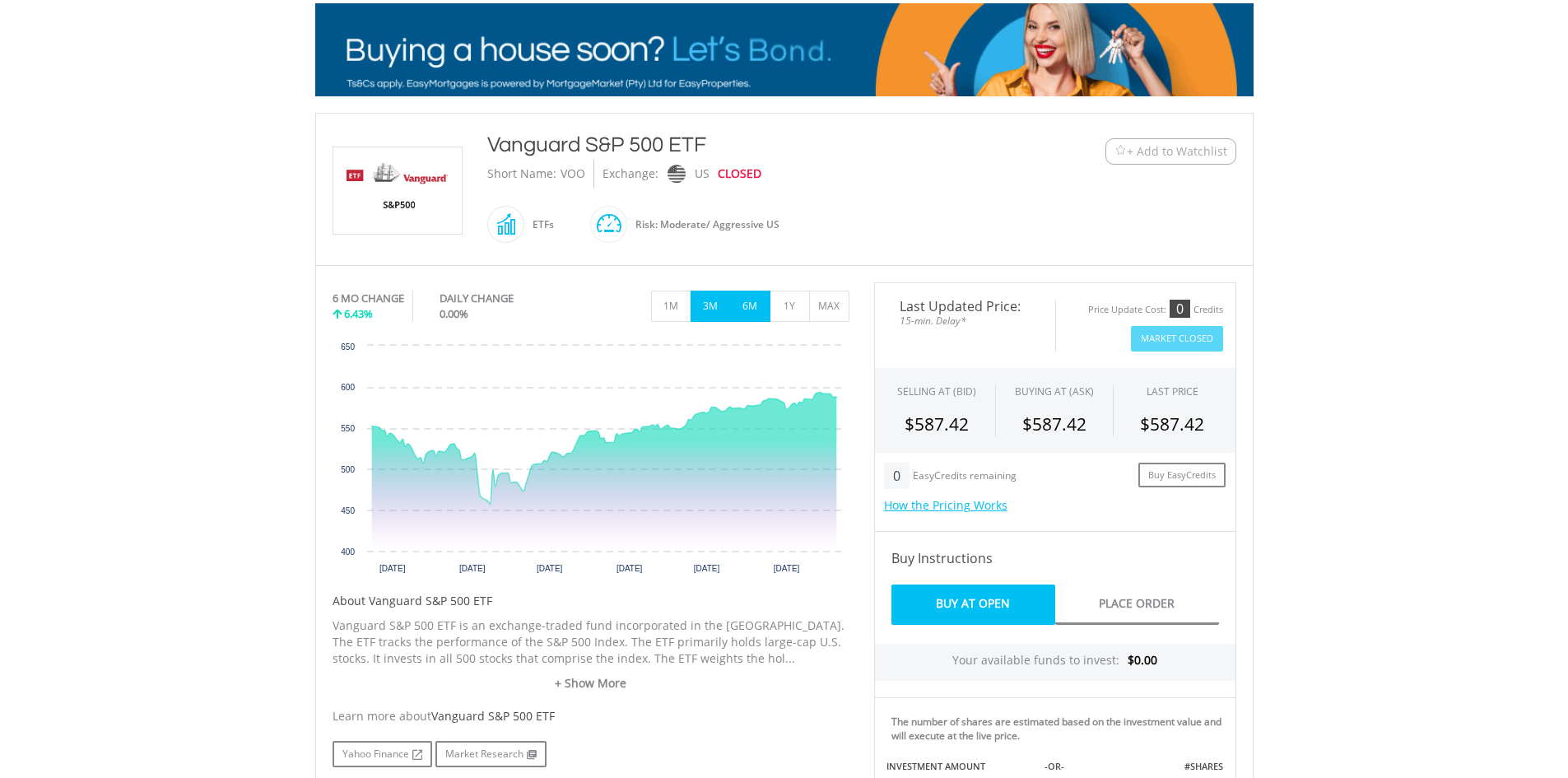
click at [718, 310] on button "3M" at bounding box center [711, 307] width 40 height 31
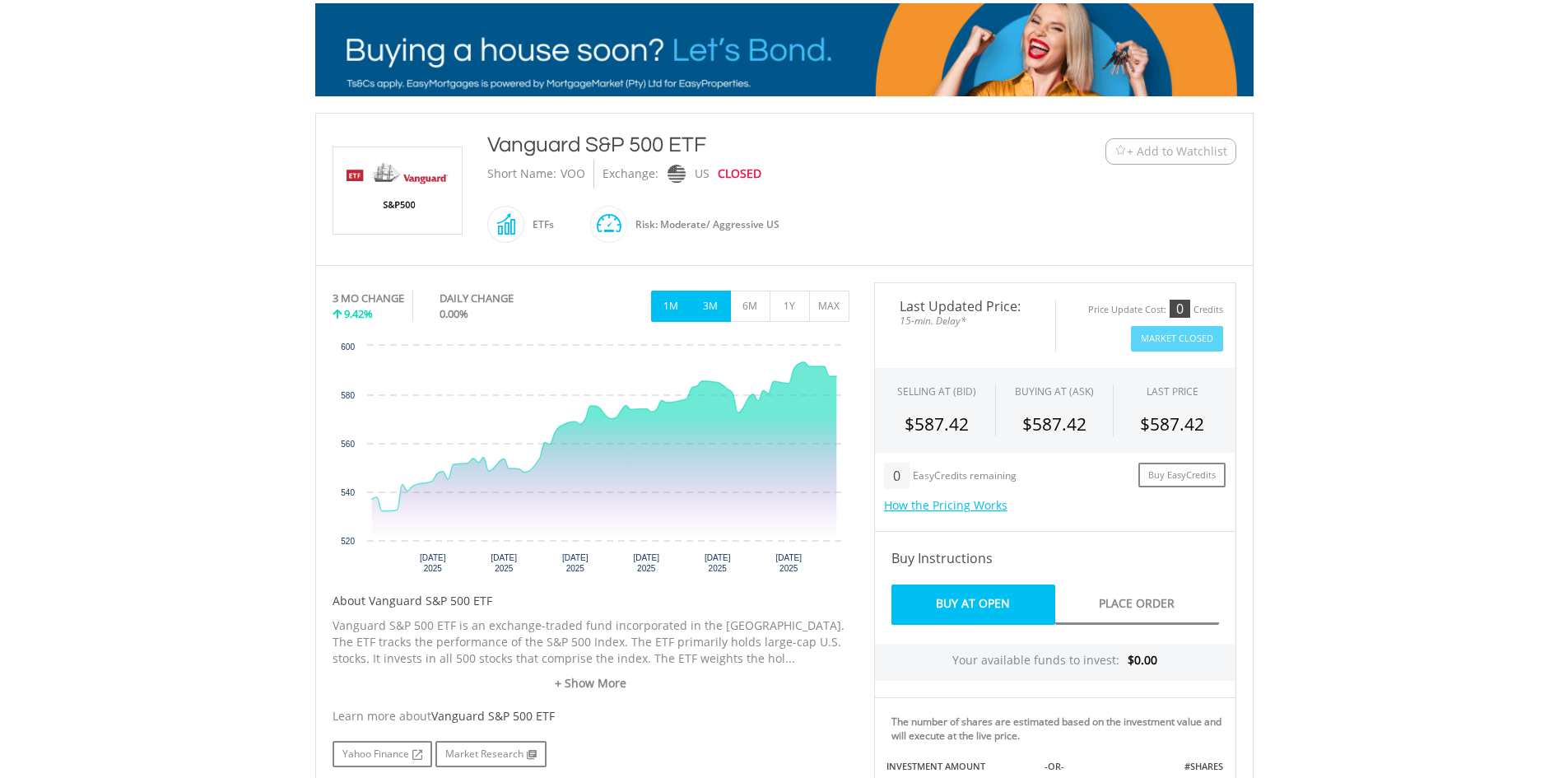
click at [669, 306] on button "1M" at bounding box center [670, 307] width 40 height 31
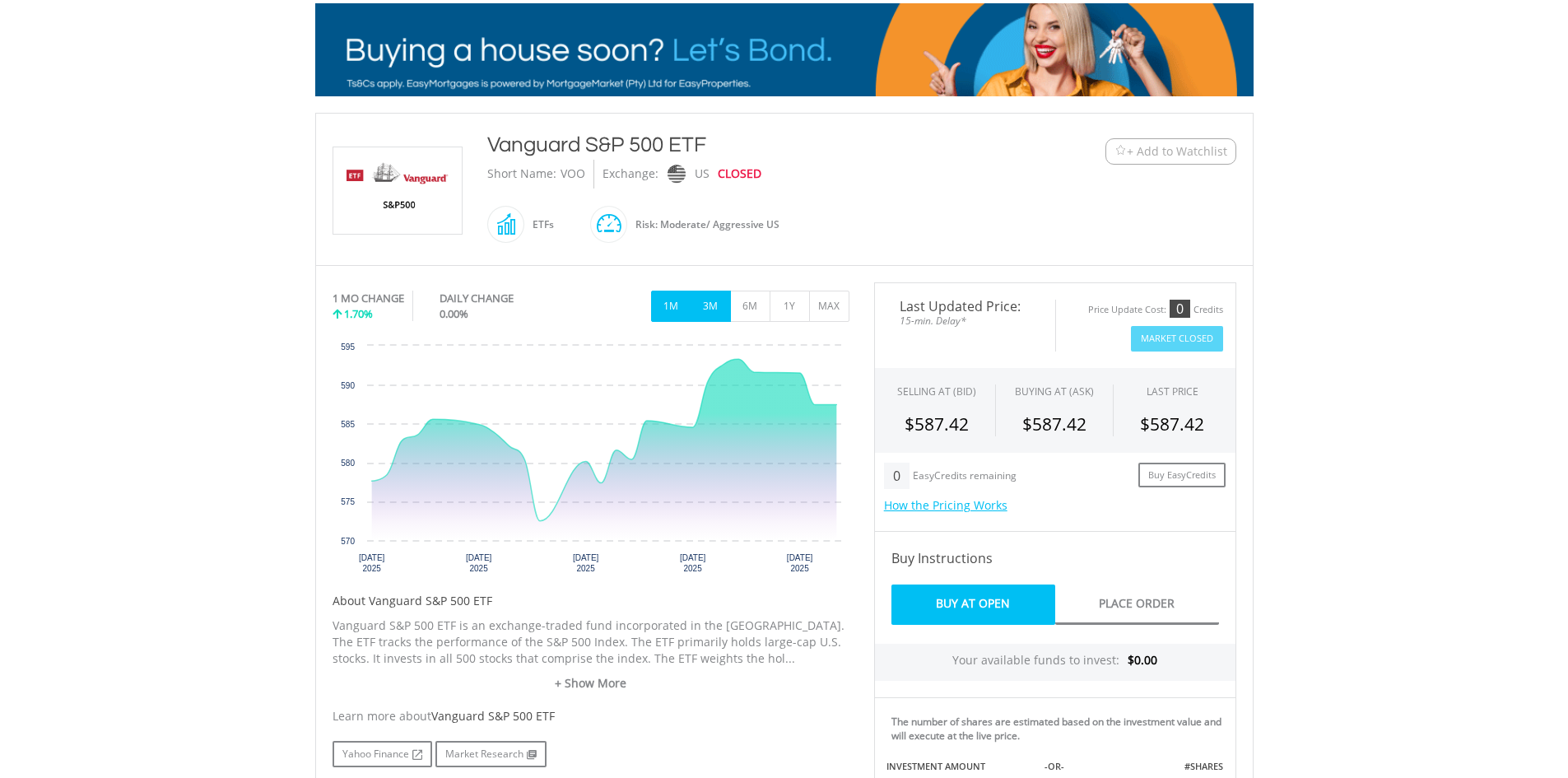
click at [709, 302] on button "3M" at bounding box center [711, 307] width 40 height 31
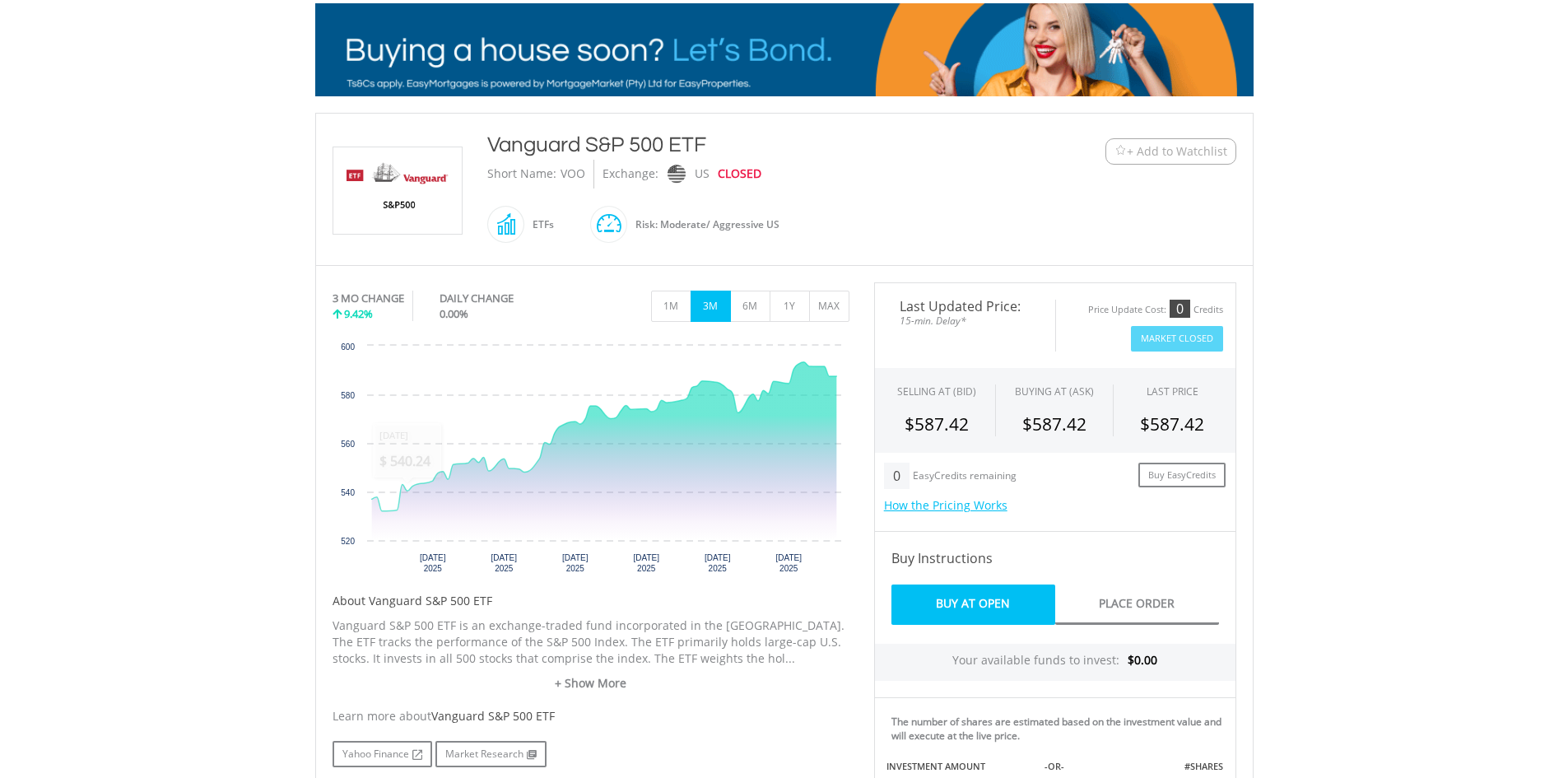
click at [170, 175] on body "My Investments Invest Now New Listings Sell My Recurring Investments Pending Or…" at bounding box center [784, 598] width 1568 height 1691
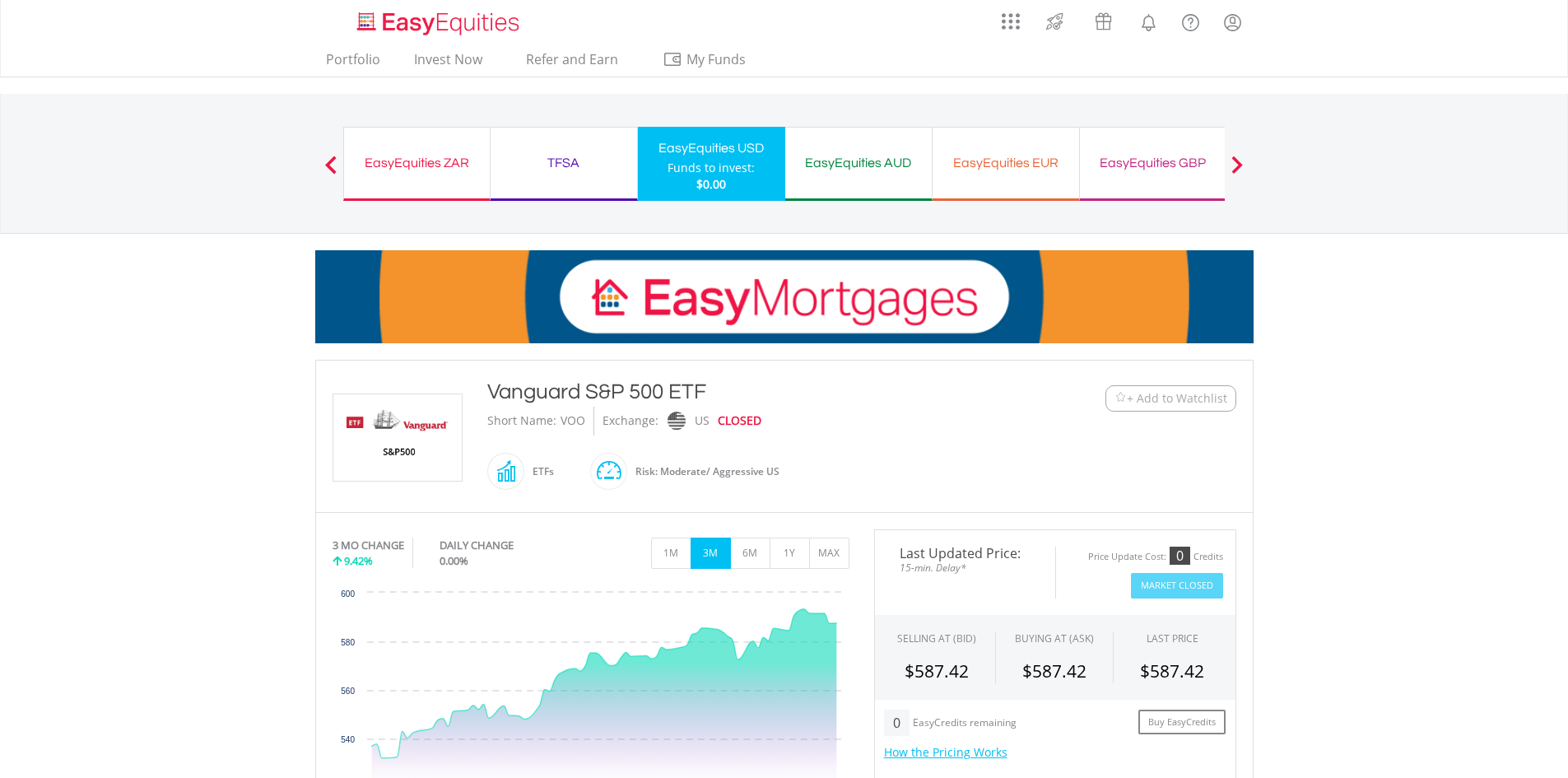
click at [558, 163] on div "TFSA" at bounding box center [563, 162] width 127 height 23
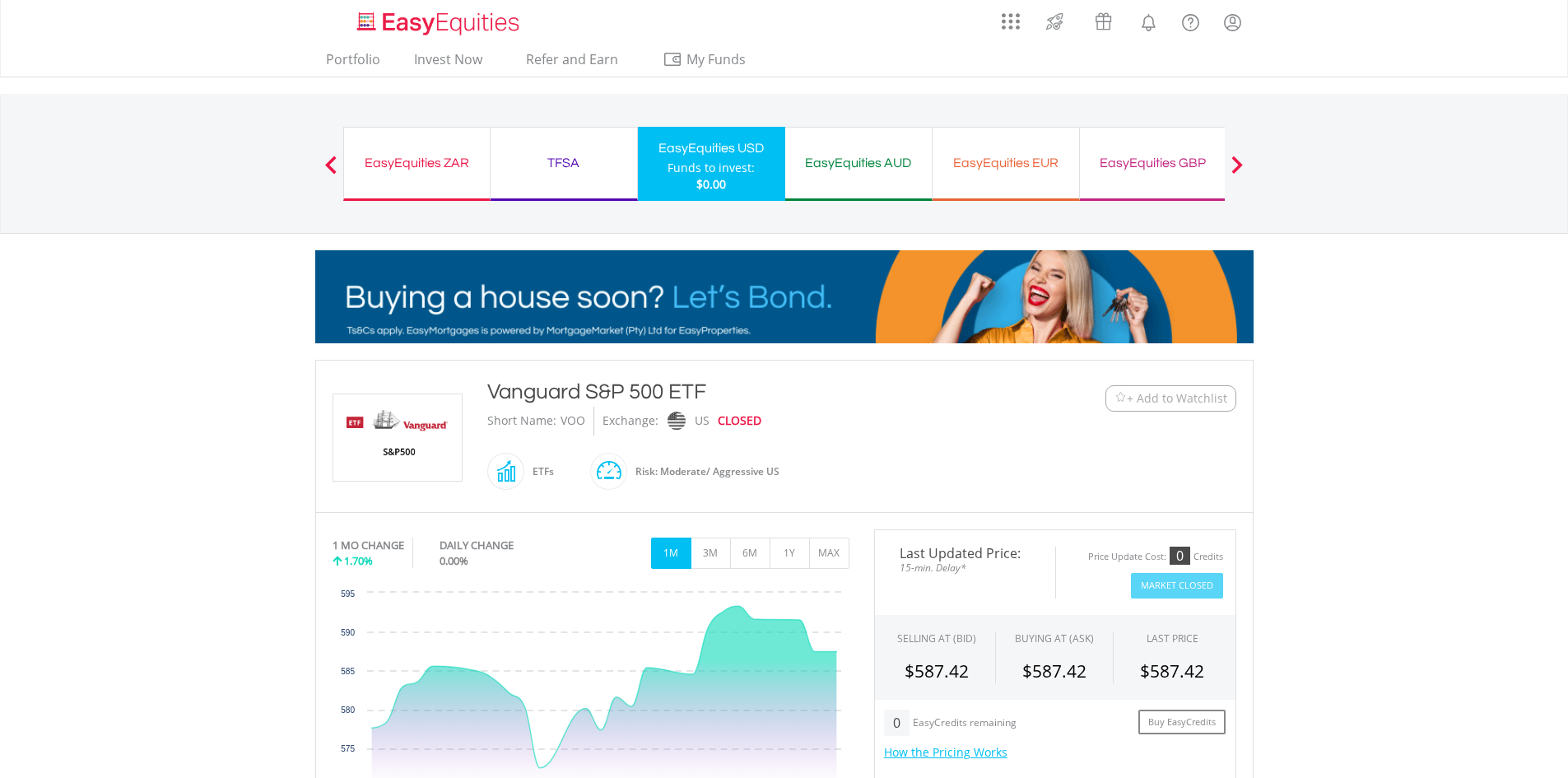
click at [545, 128] on div "TFSA Funds to invest: $0.00" at bounding box center [564, 163] width 147 height 74
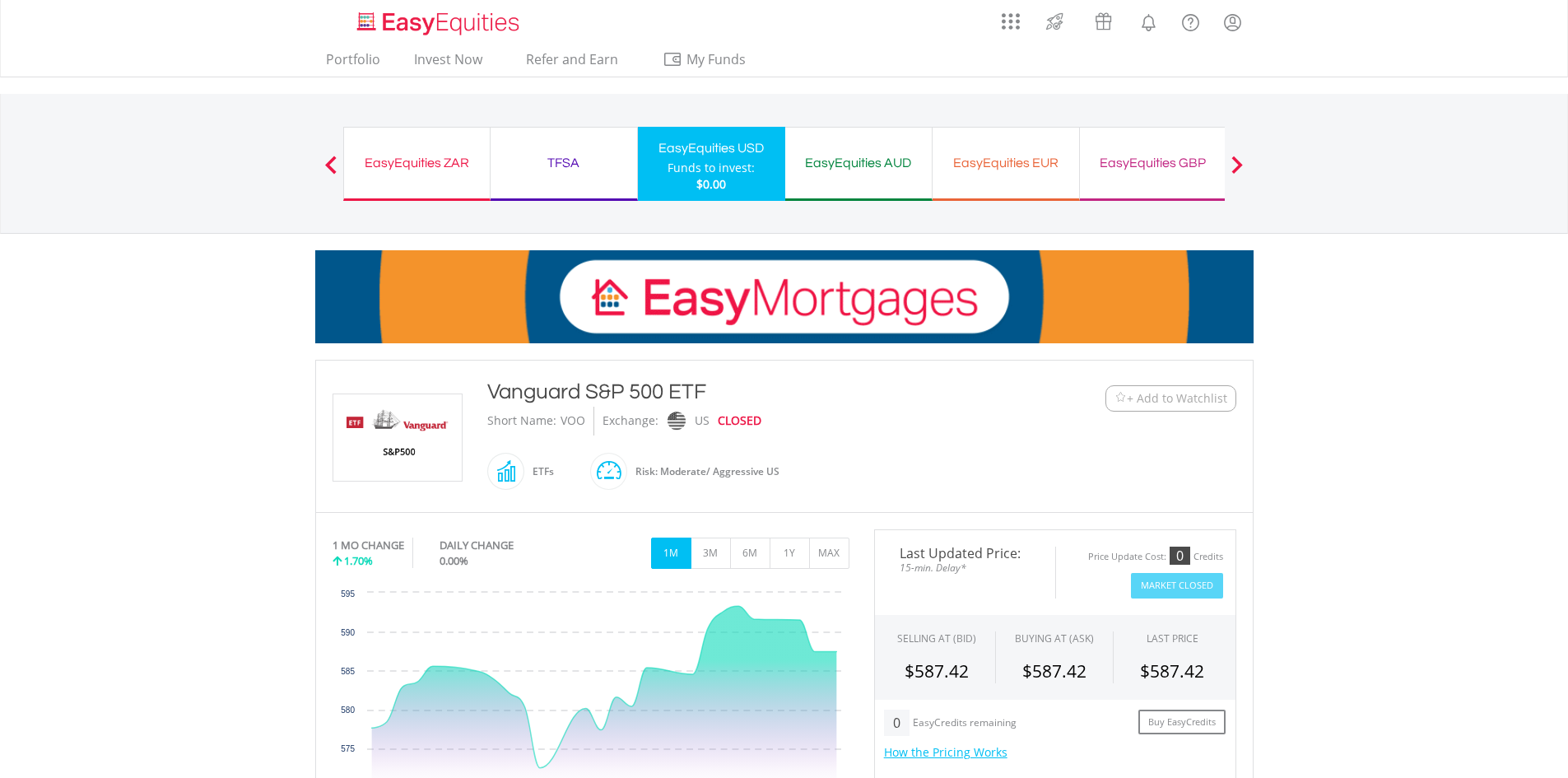
click at [558, 155] on div "TFSA" at bounding box center [563, 162] width 127 height 23
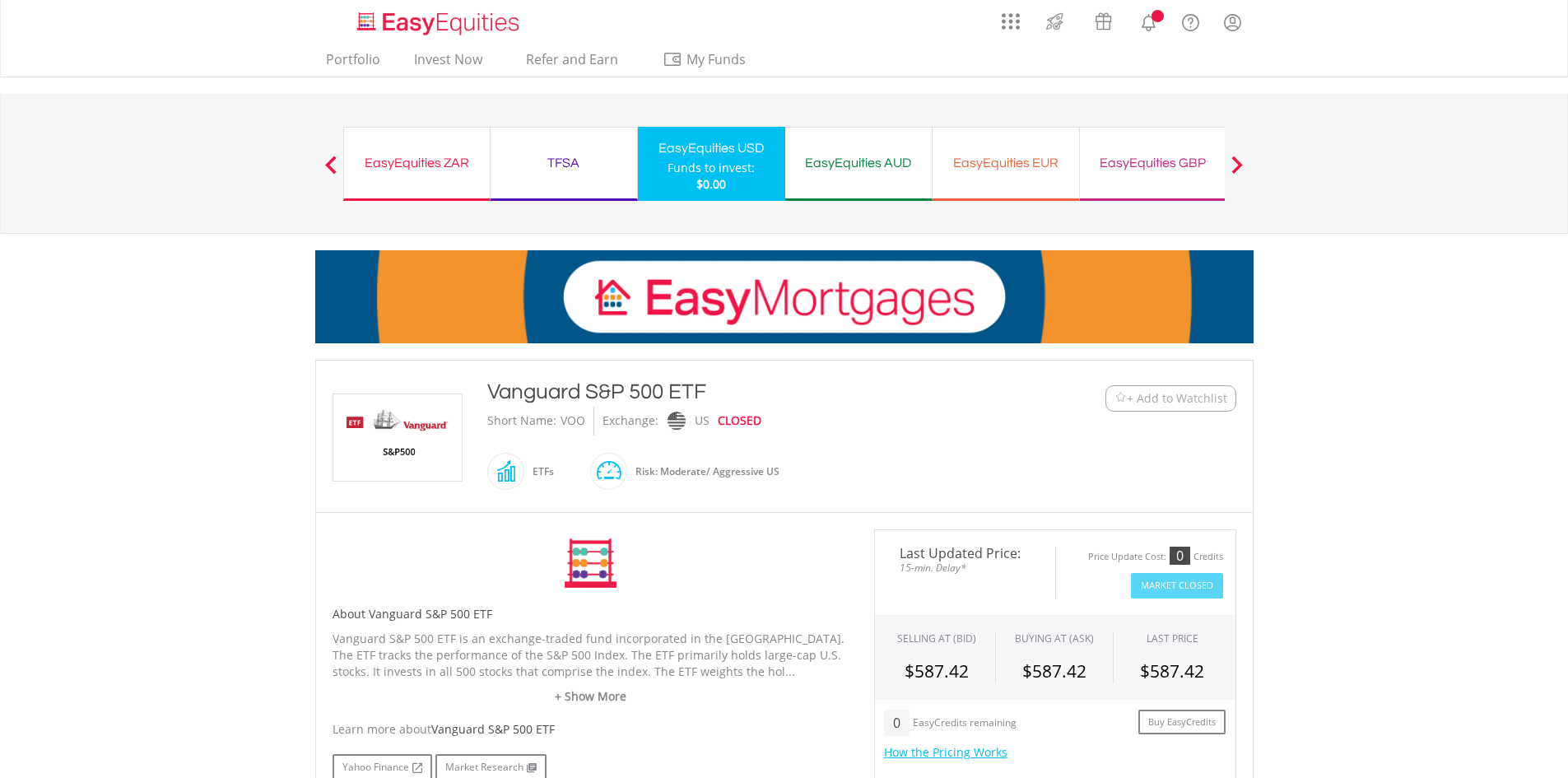
click at [558, 155] on div "TFSA" at bounding box center [563, 162] width 127 height 23
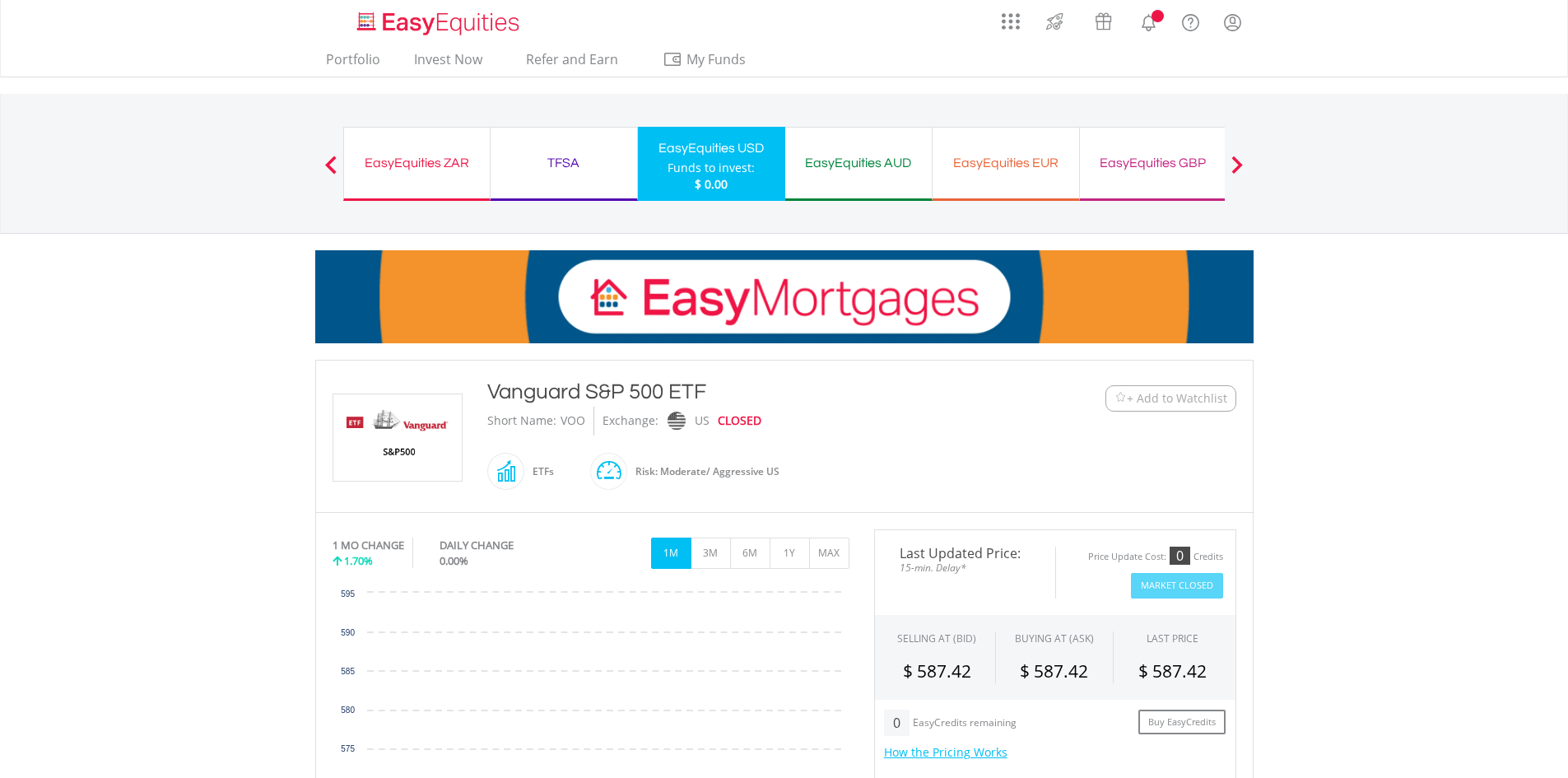
click at [329, 164] on button "Previous" at bounding box center [330, 172] width 32 height 17
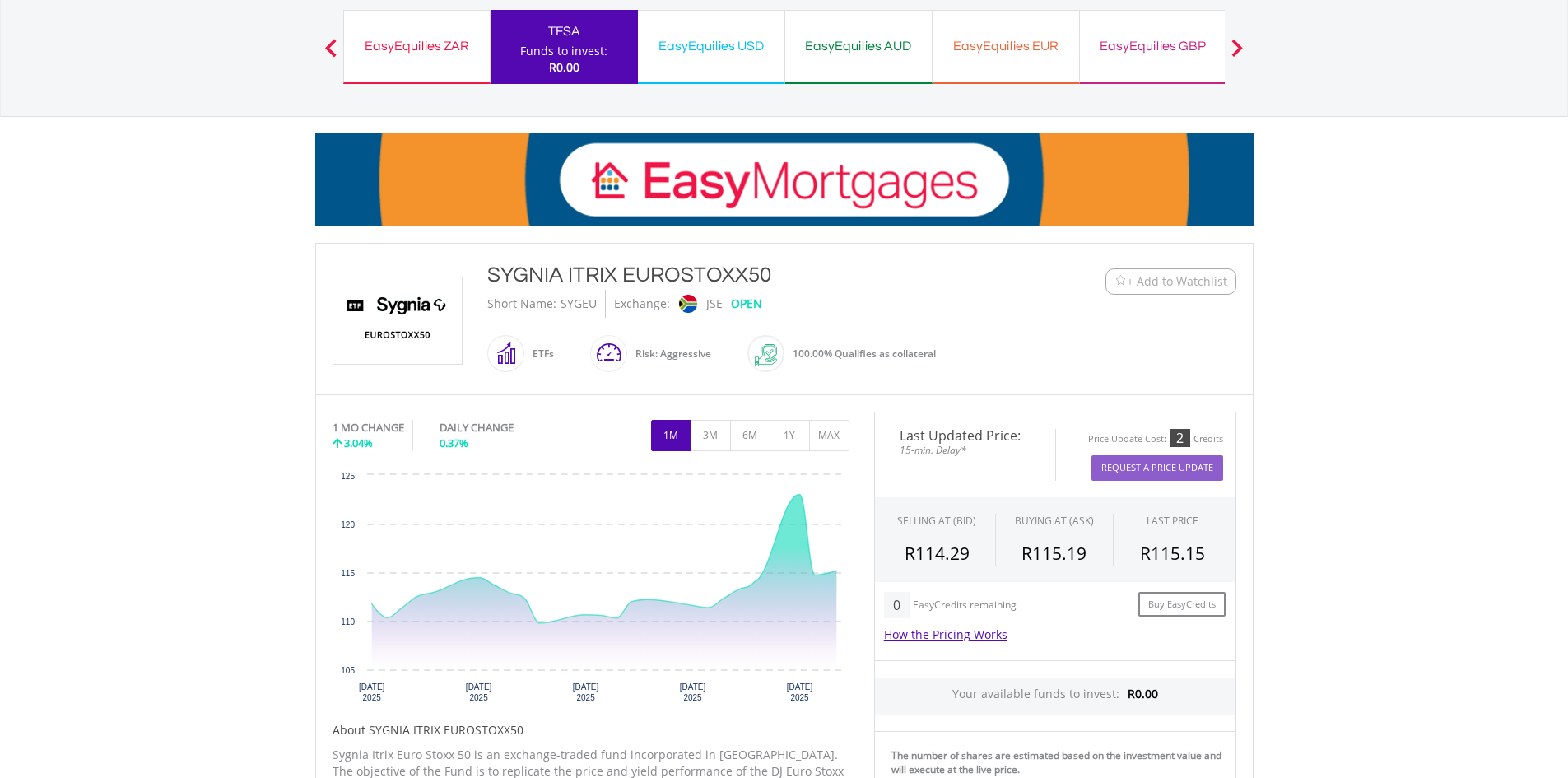
scroll to position [247, 0]
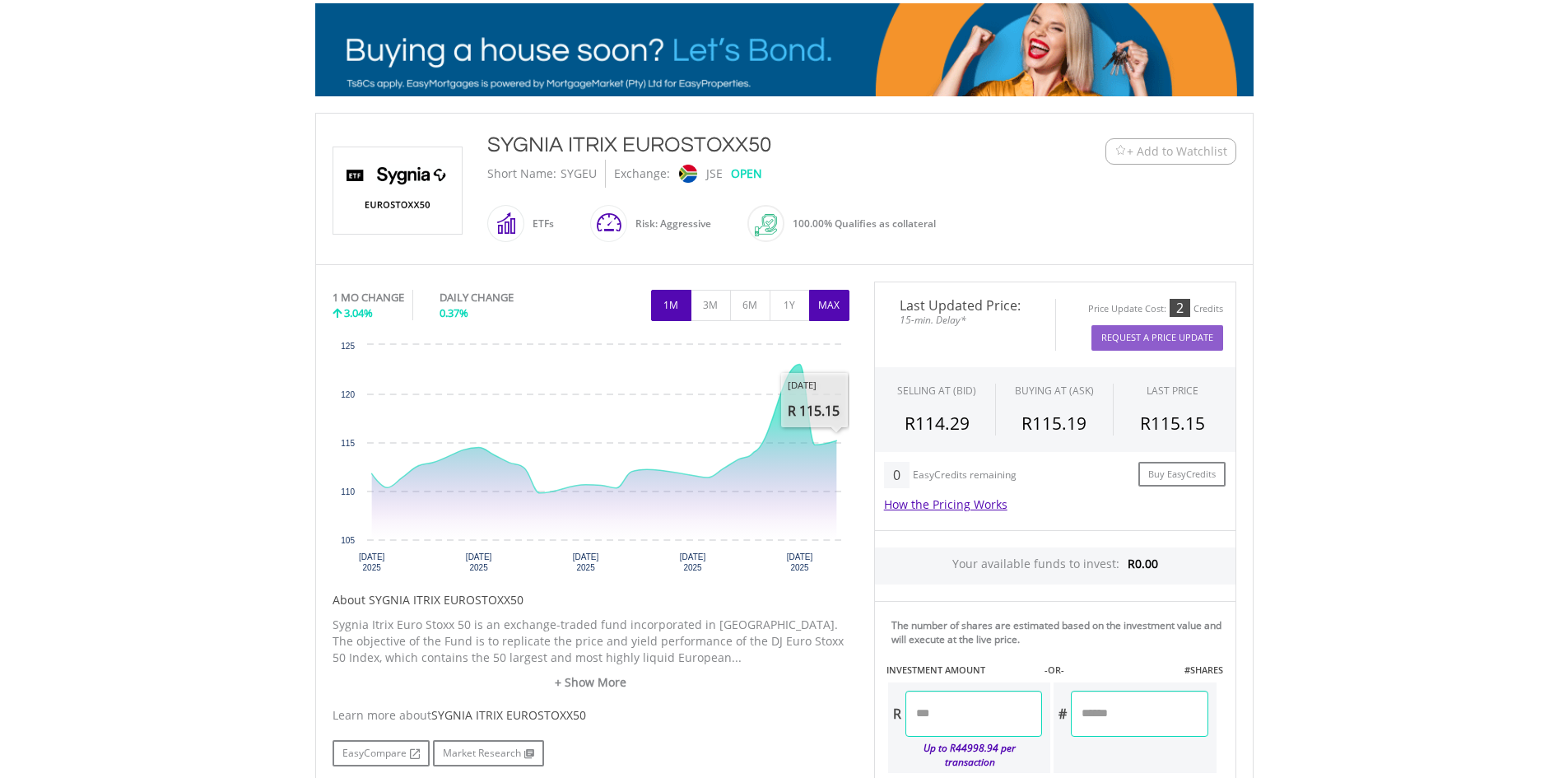
click at [830, 316] on button "MAX" at bounding box center [829, 306] width 40 height 31
